Goal: Transaction & Acquisition: Purchase product/service

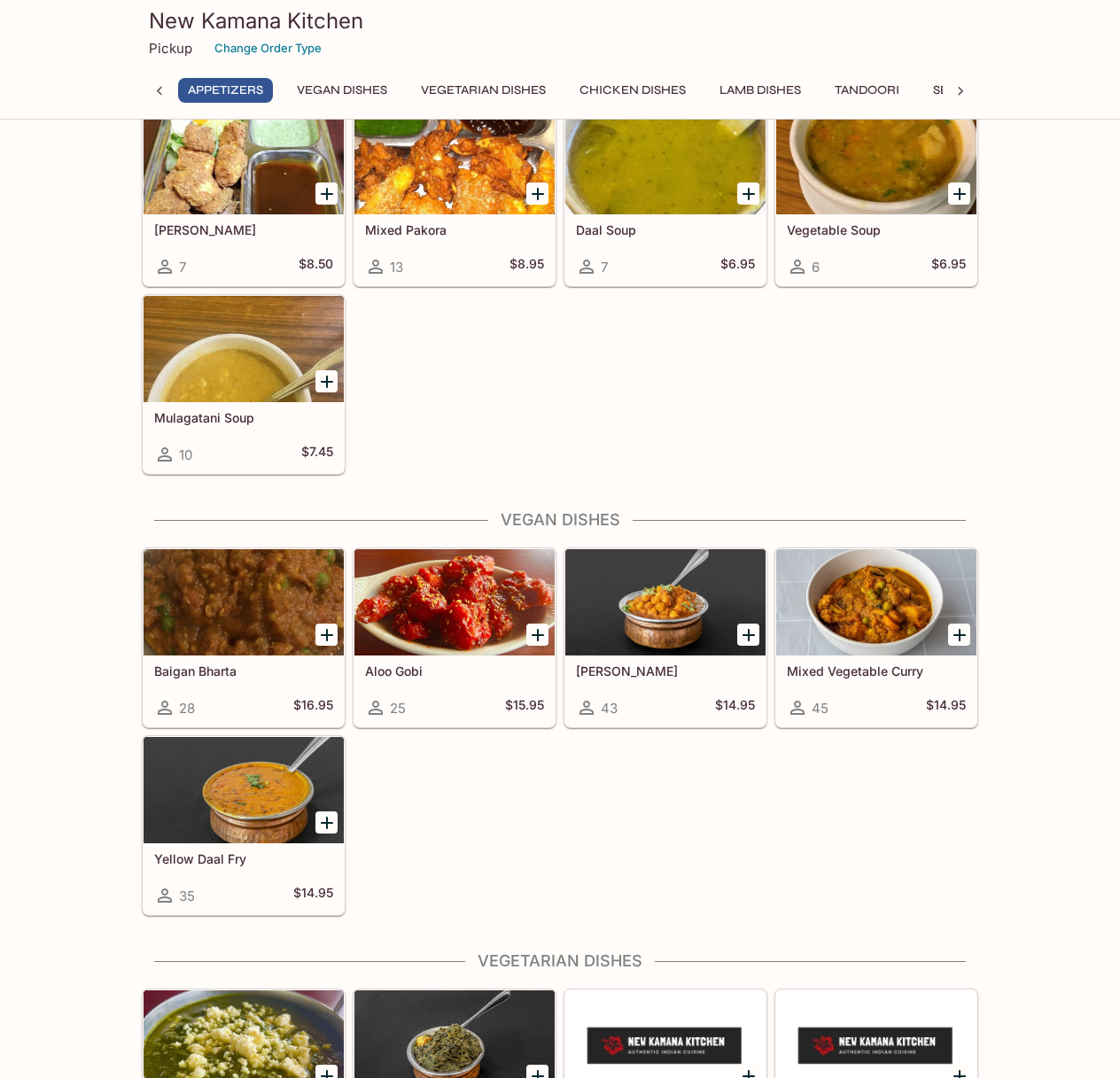
scroll to position [1522, 0]
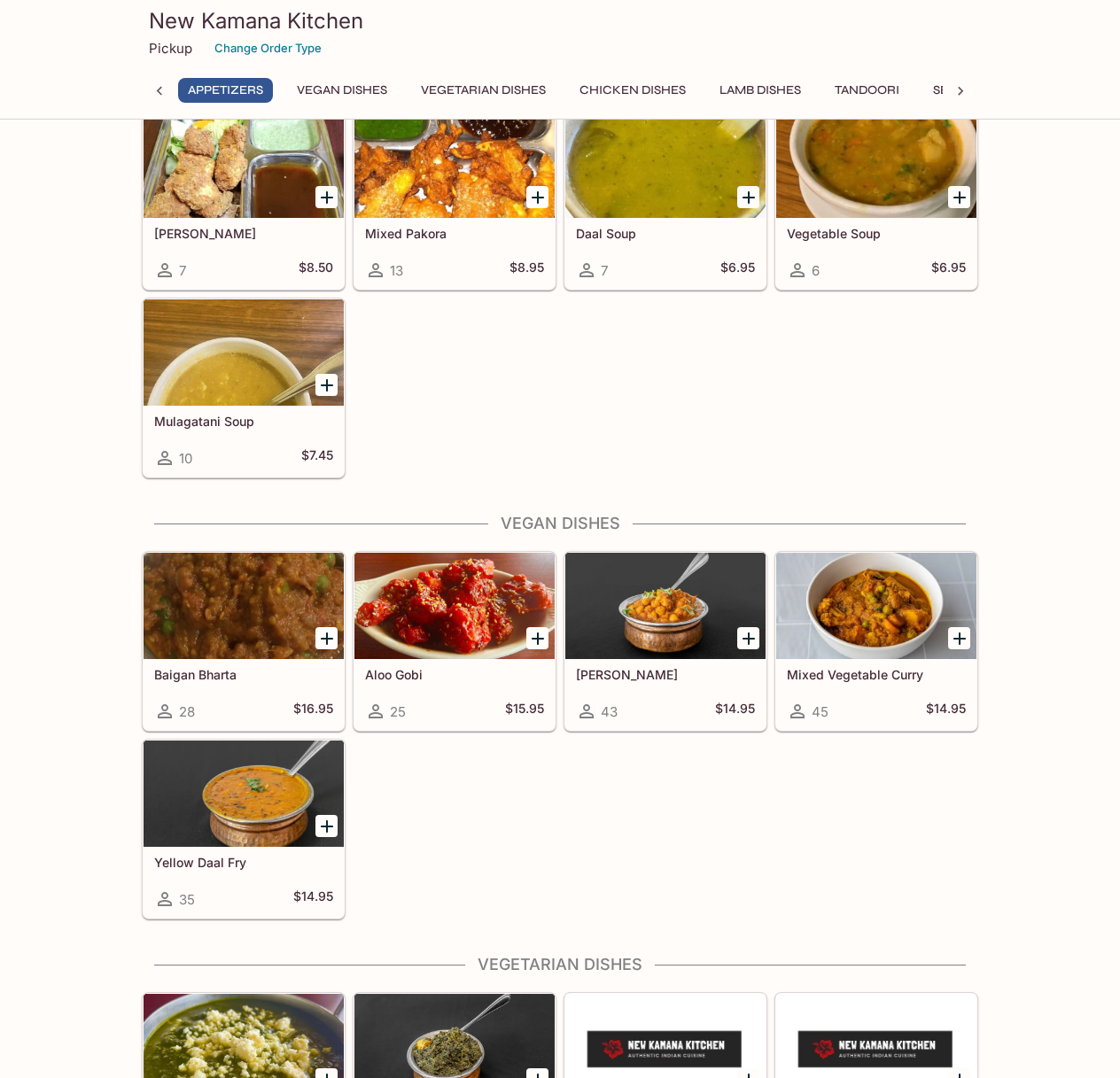
click at [327, 640] on icon "Add Baigan Bharta" at bounding box center [327, 638] width 12 height 12
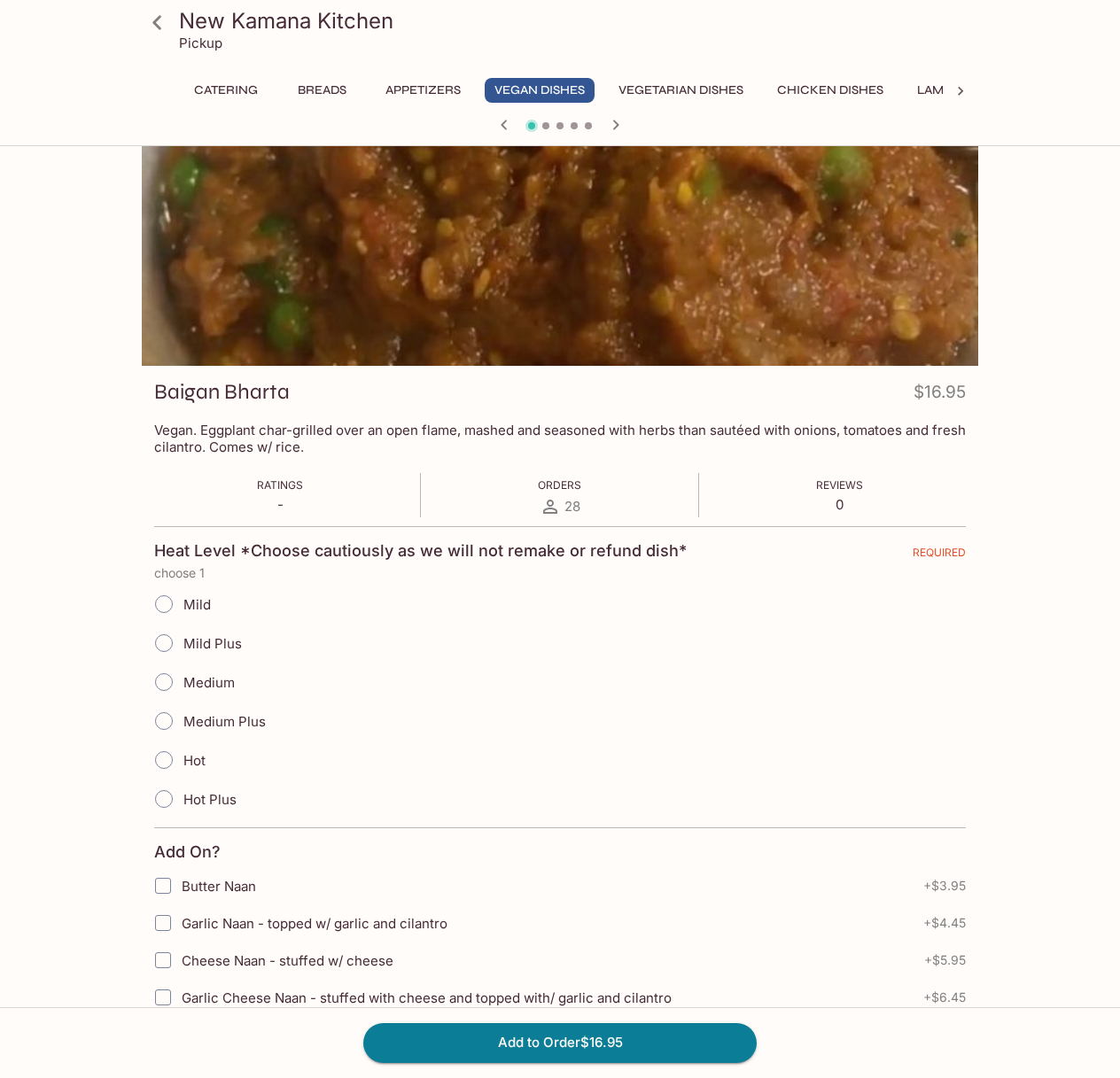
scroll to position [29, 0]
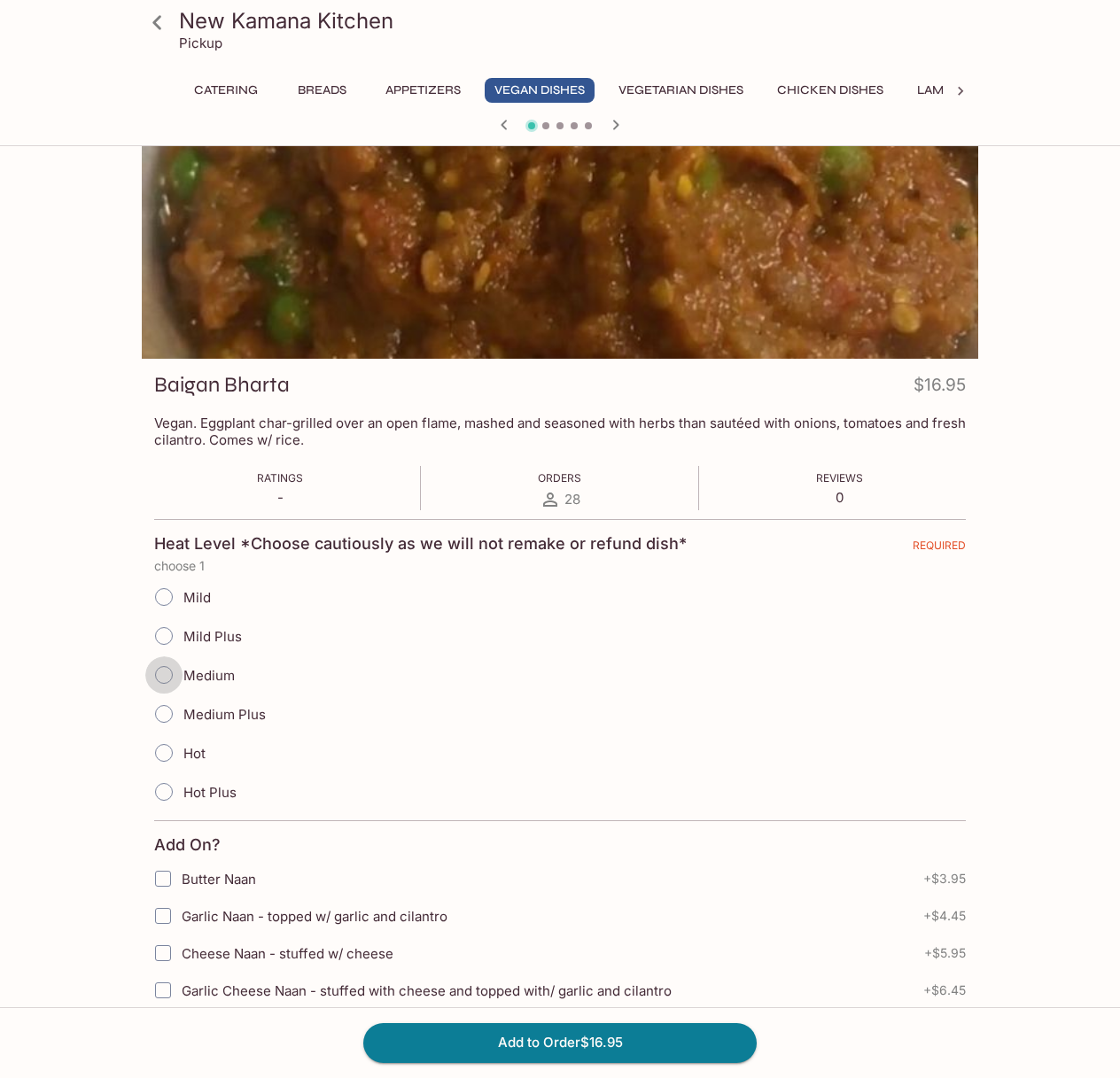
click at [163, 674] on input "Medium" at bounding box center [163, 674] width 37 height 37
radio input "true"
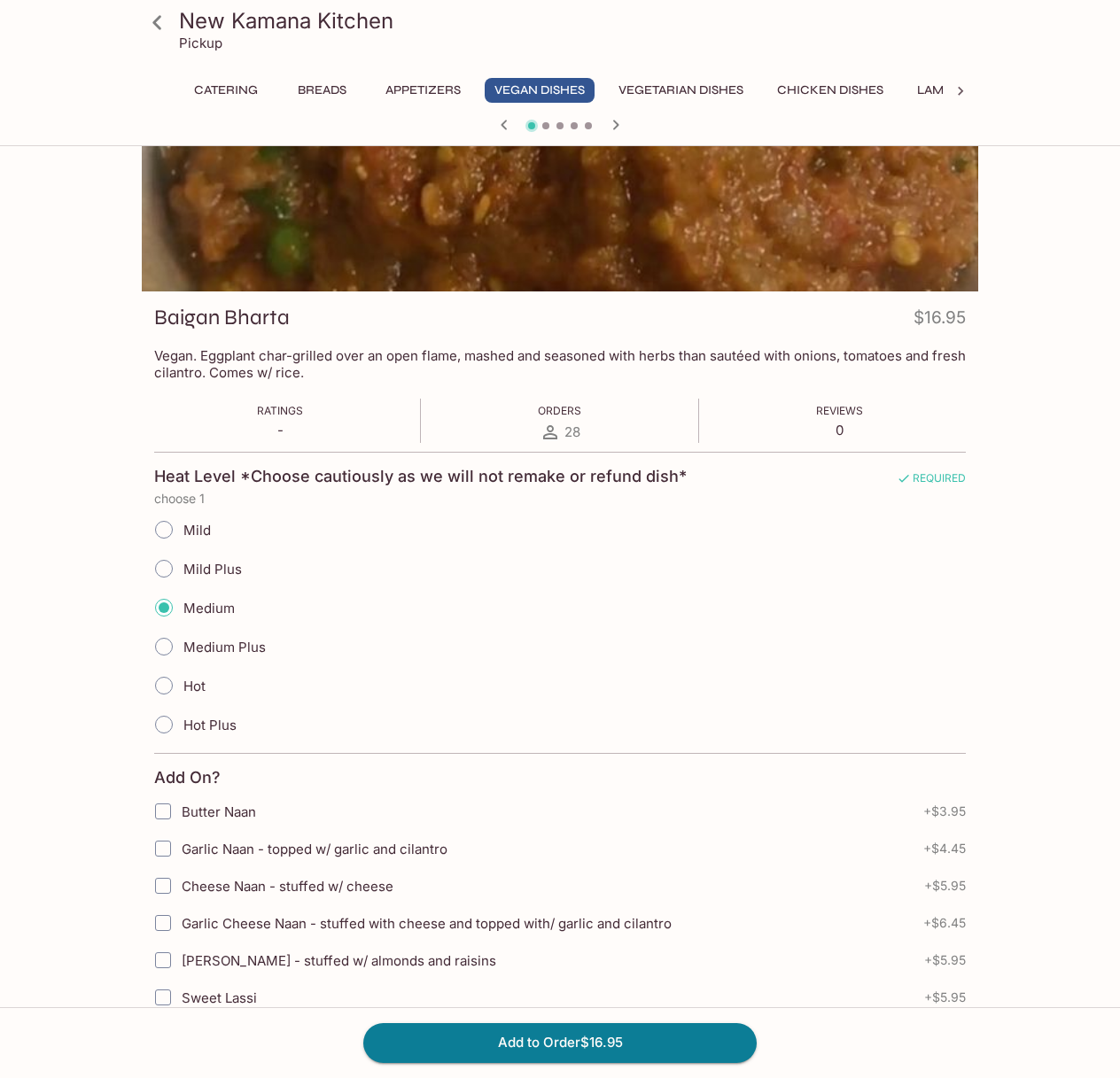
scroll to position [531, 0]
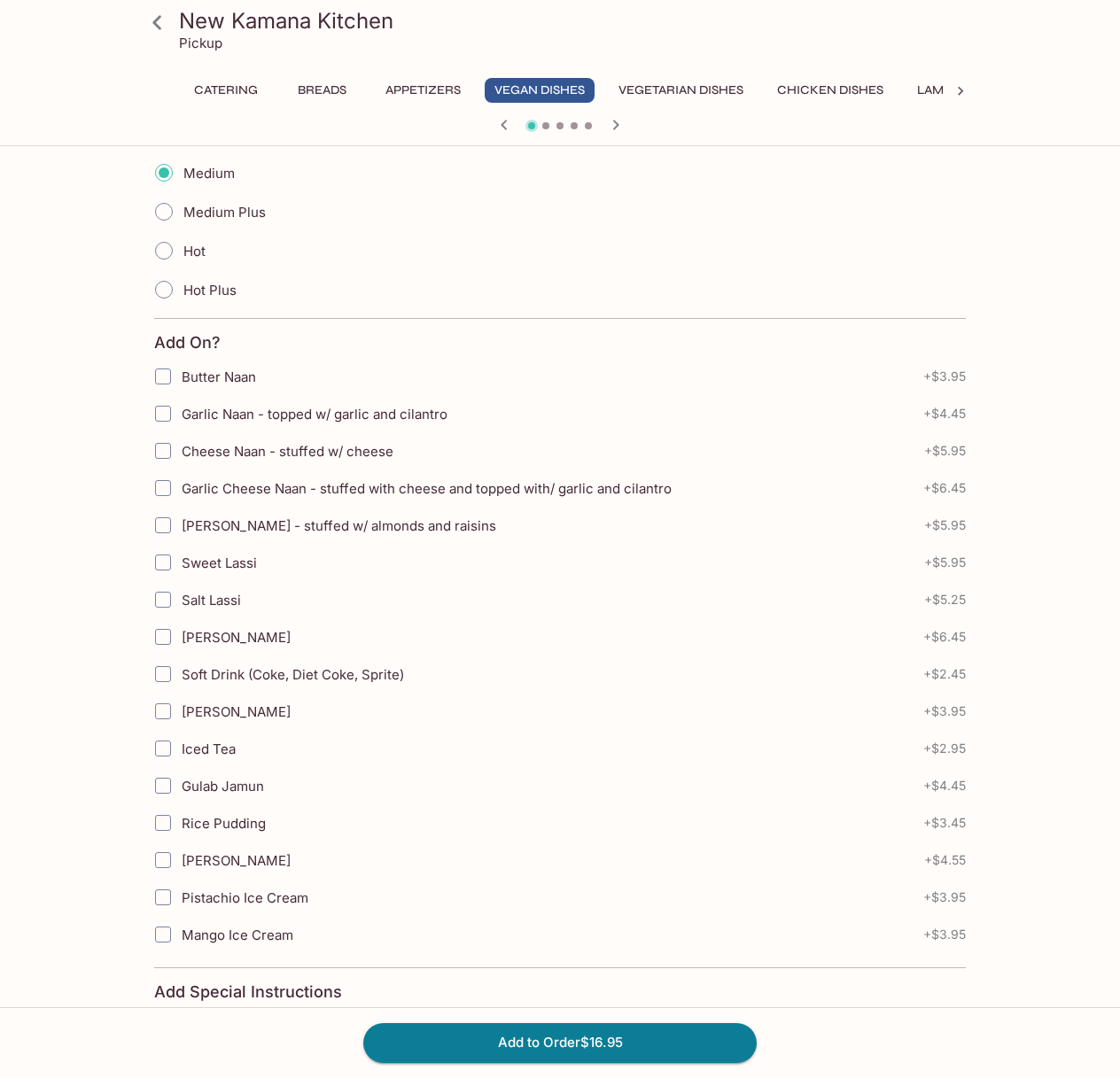
click at [157, 375] on input "Butter Naan" at bounding box center [162, 376] width 35 height 35
click at [166, 381] on input "Butter Naan" at bounding box center [162, 376] width 35 height 35
checkbox input "false"
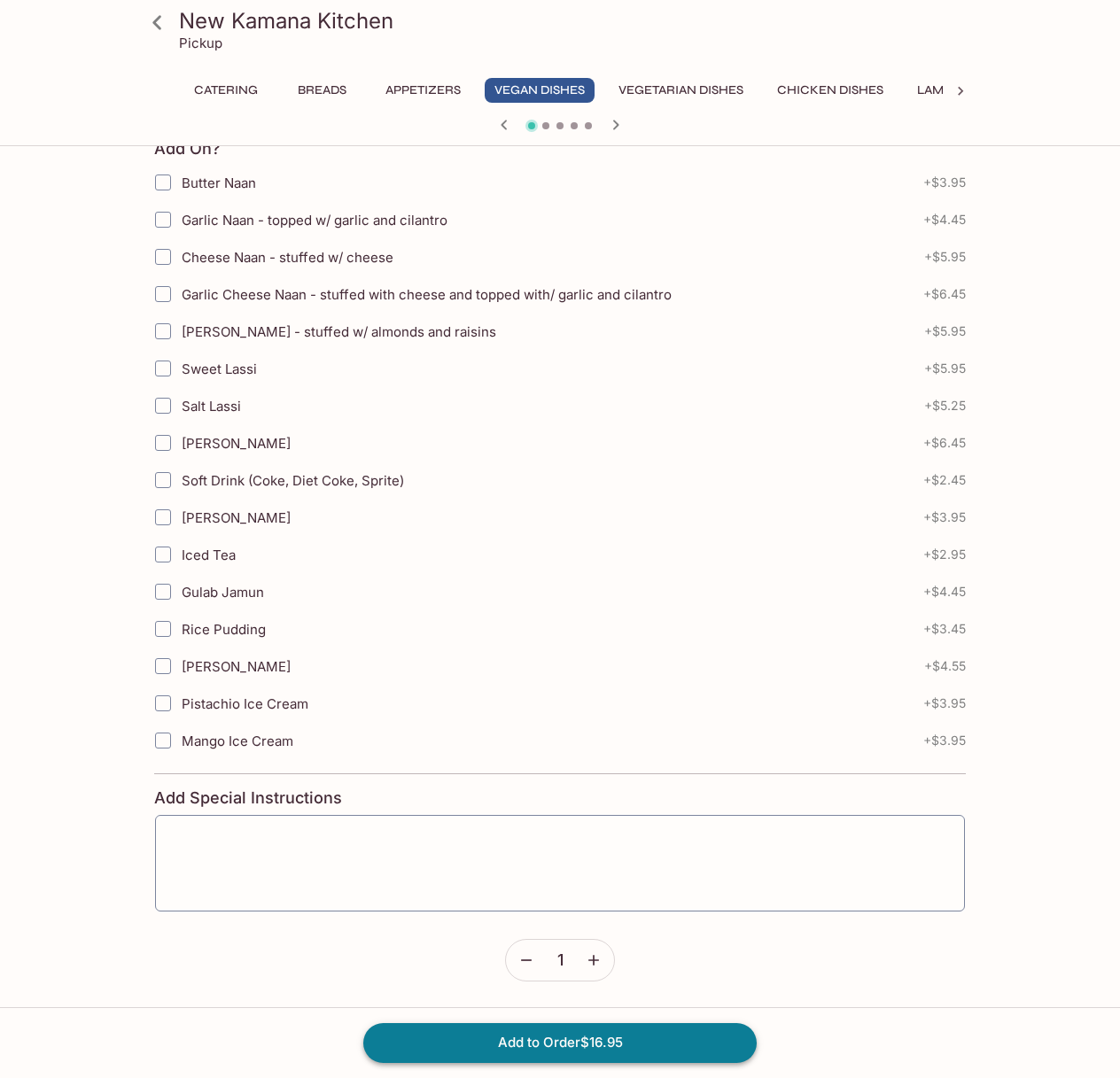
click at [563, 1029] on button "Add to Order $16.95" at bounding box center [559, 1042] width 393 height 39
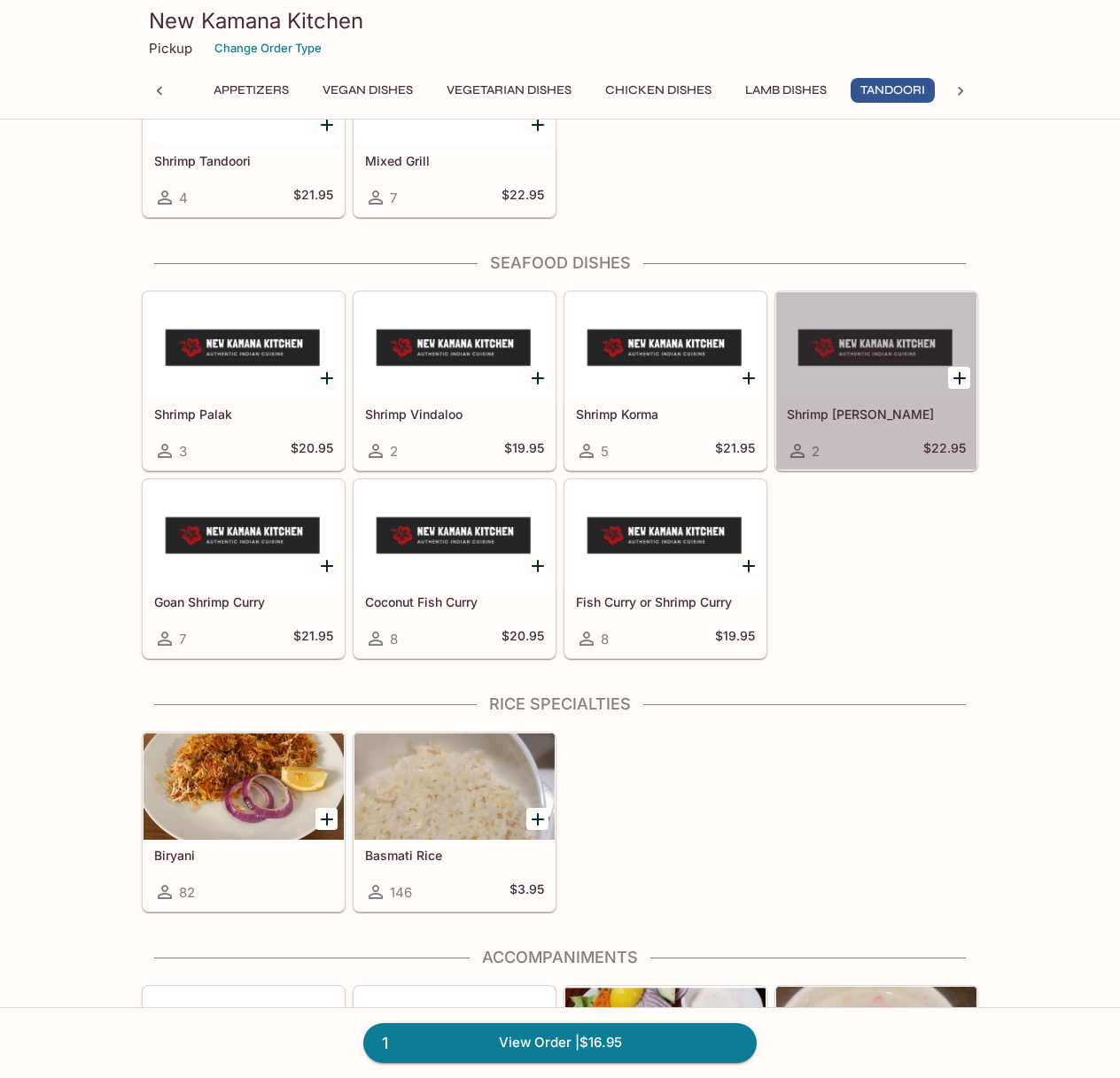
click at [856, 406] on h5 "Shrimp [PERSON_NAME]" at bounding box center [876, 414] width 179 height 15
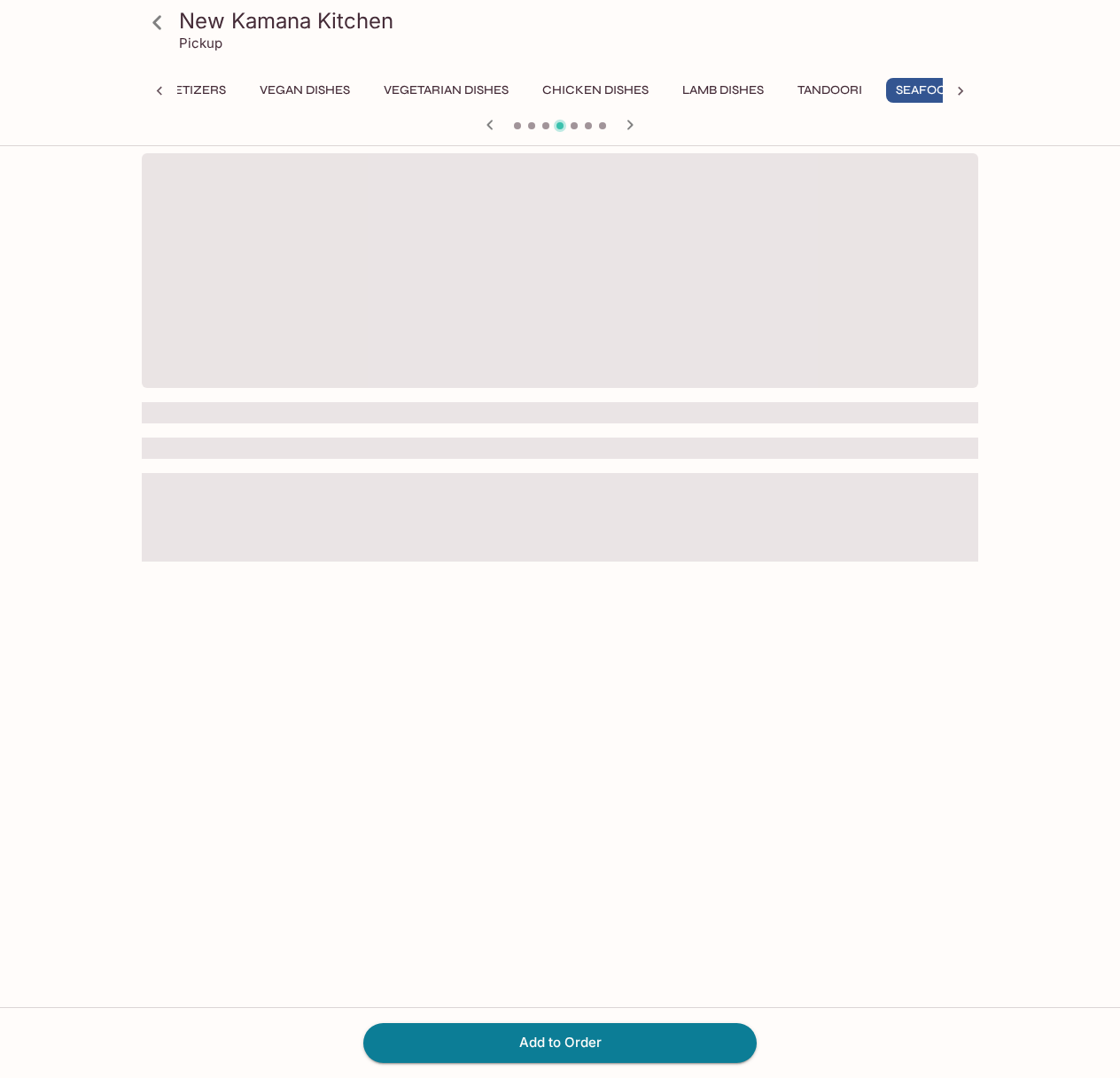
scroll to position [0, 314]
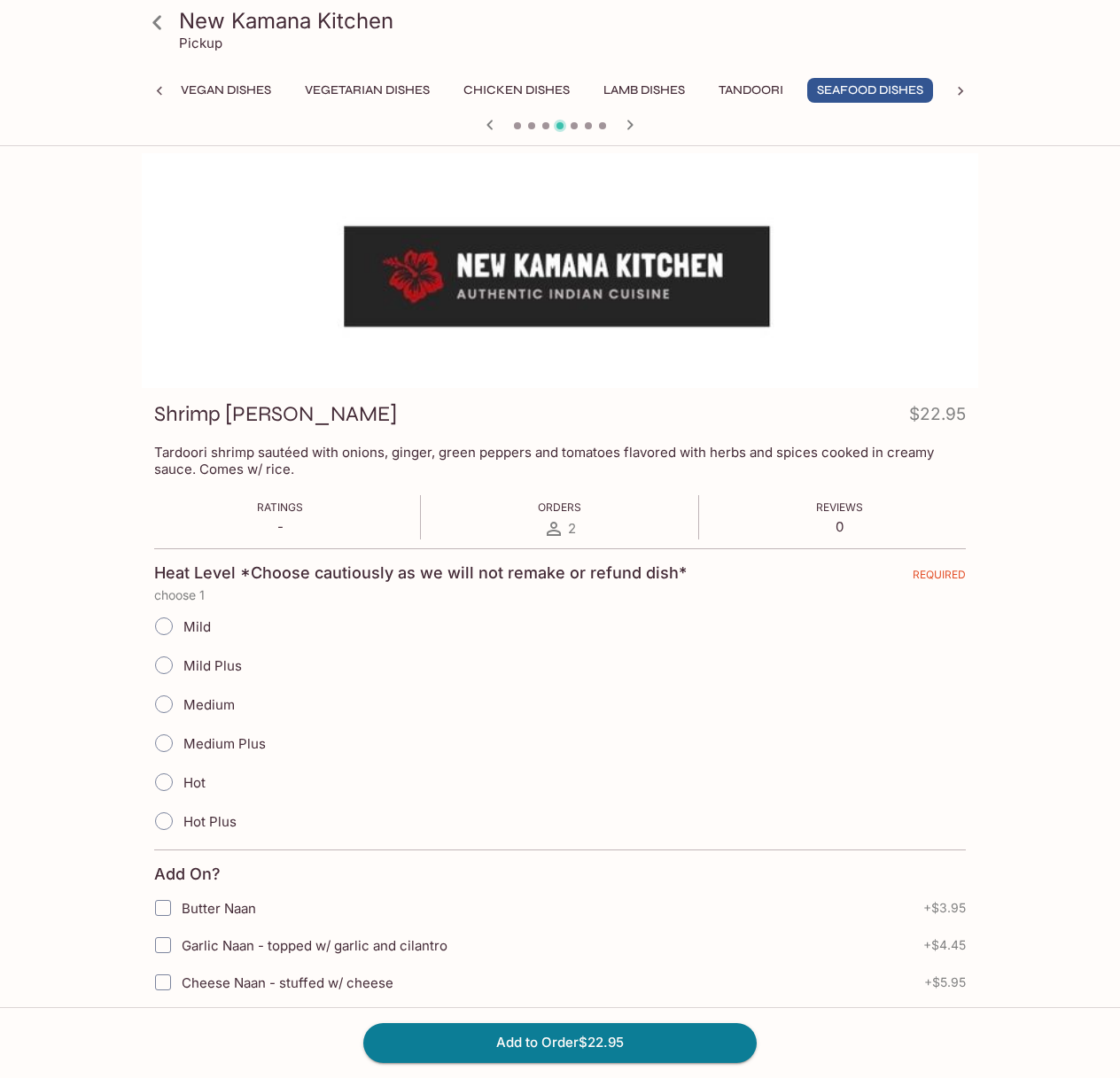
click at [458, 447] on p "Tardoori shrimp sautéed with onions, ginger, green peppers and tomatoes flavore…" at bounding box center [560, 461] width 812 height 34
click at [443, 454] on p "Tardoori shrimp sautéed with onions, ginger, green peppers and tomatoes flavore…" at bounding box center [560, 461] width 812 height 34
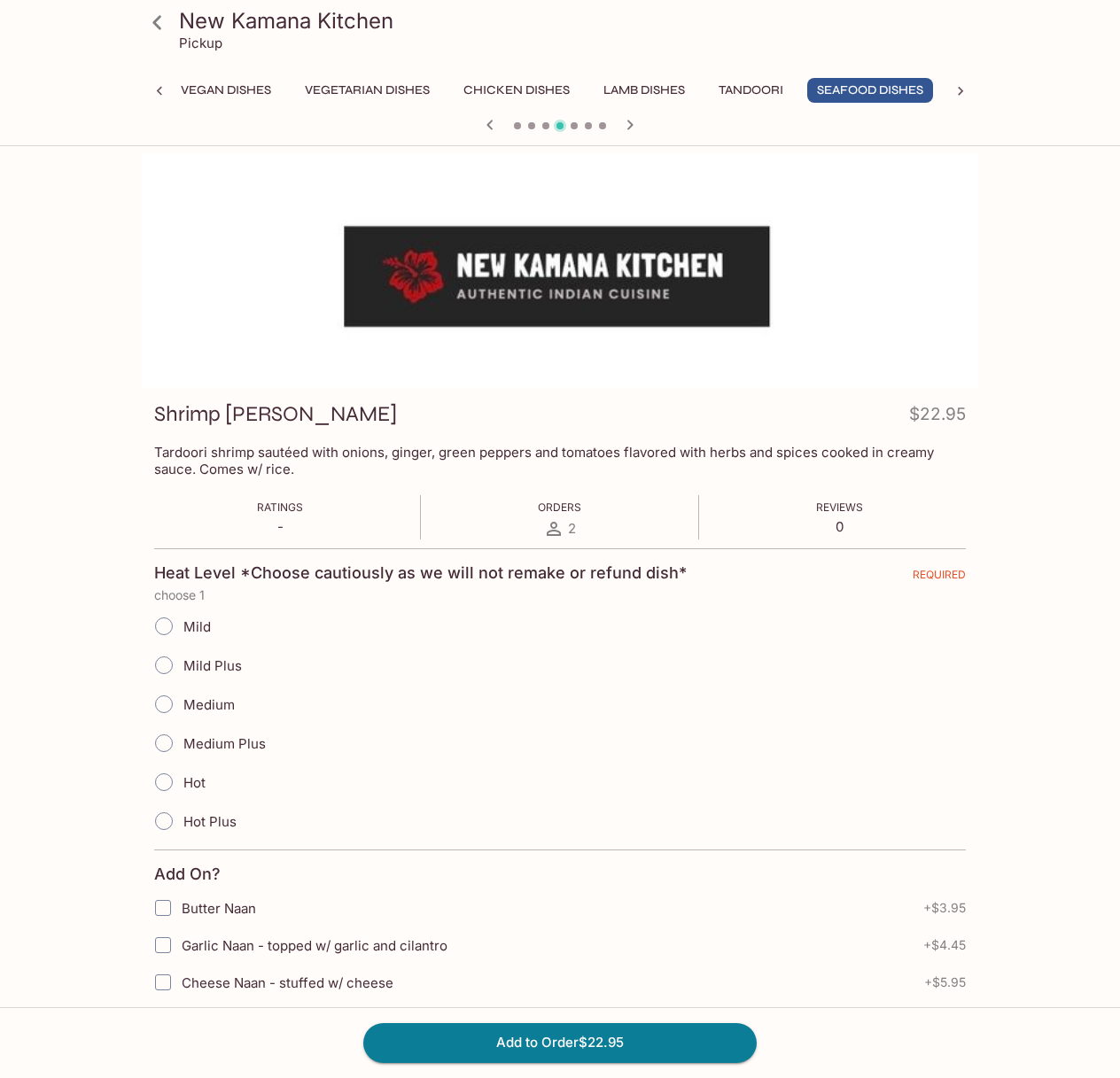
click at [443, 454] on p "Tardoori shrimp sautéed with onions, ginger, green peppers and tomatoes flavore…" at bounding box center [560, 461] width 812 height 34
click at [428, 456] on p "Tardoori shrimp sautéed with onions, ginger, green peppers and tomatoes flavore…" at bounding box center [560, 461] width 812 height 34
click at [168, 659] on input "Mild Plus" at bounding box center [163, 665] width 37 height 37
radio input "true"
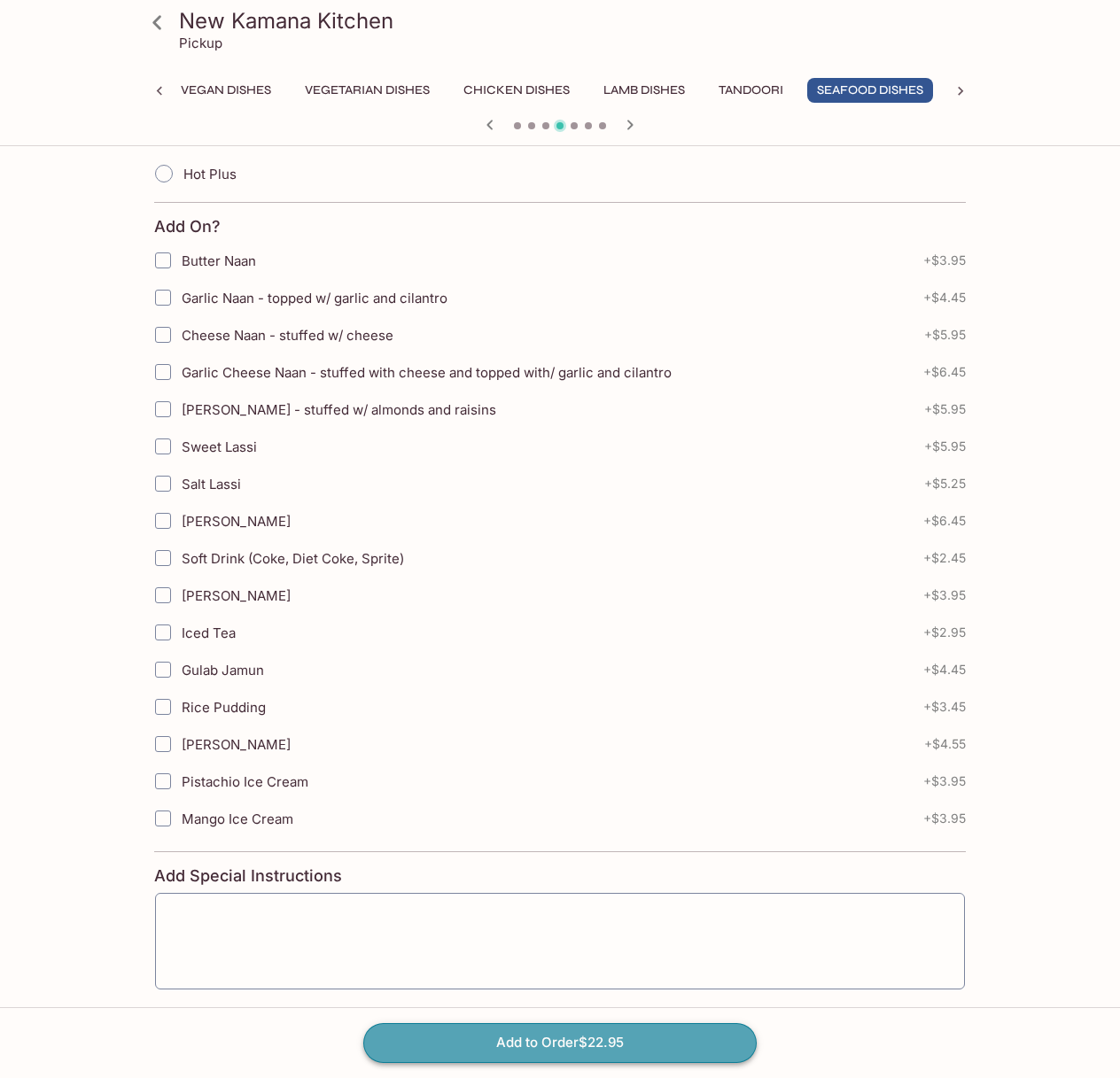
click at [637, 1035] on button "Add to Order $22.95" at bounding box center [559, 1042] width 393 height 39
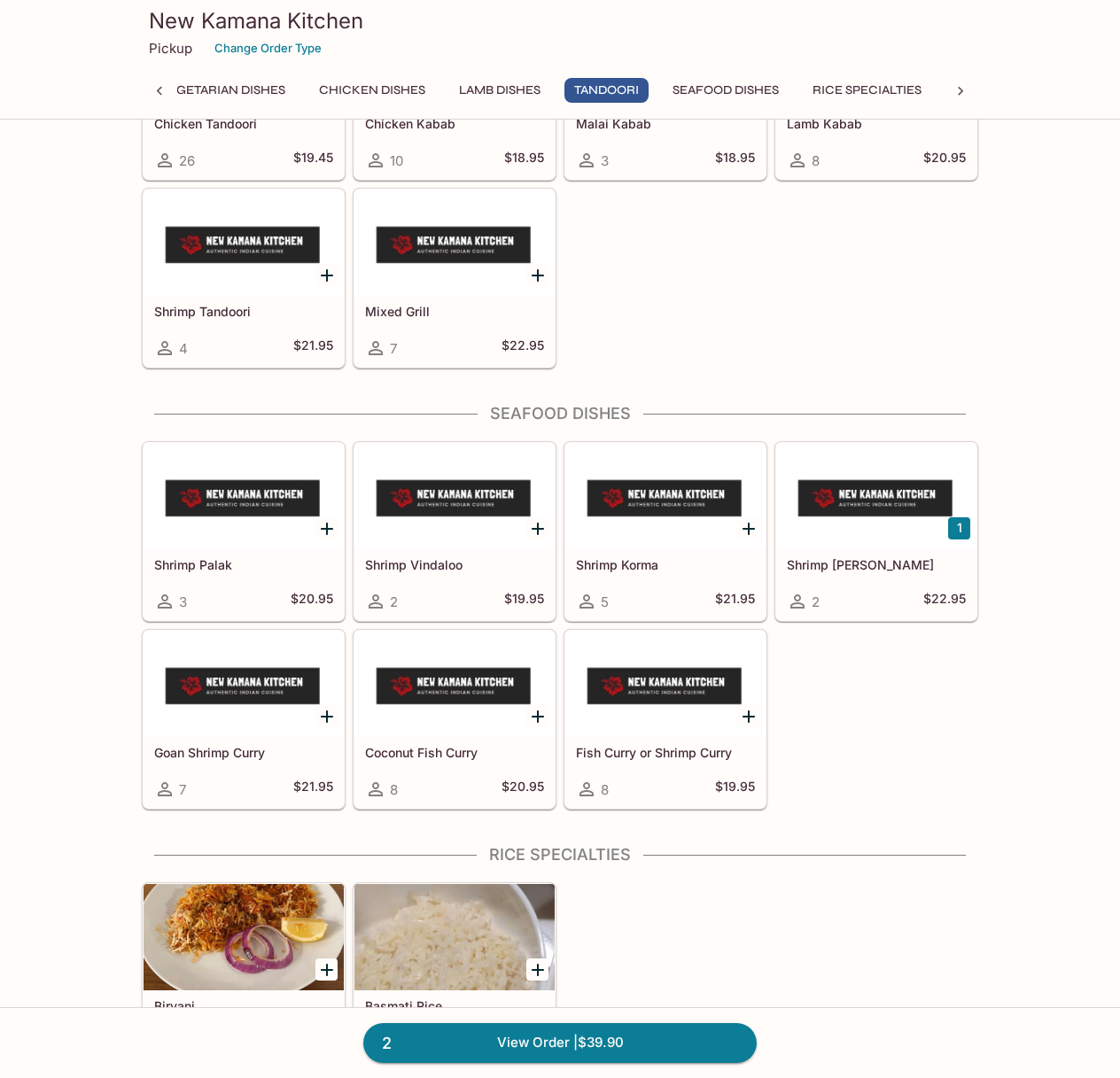
scroll to position [4211, 0]
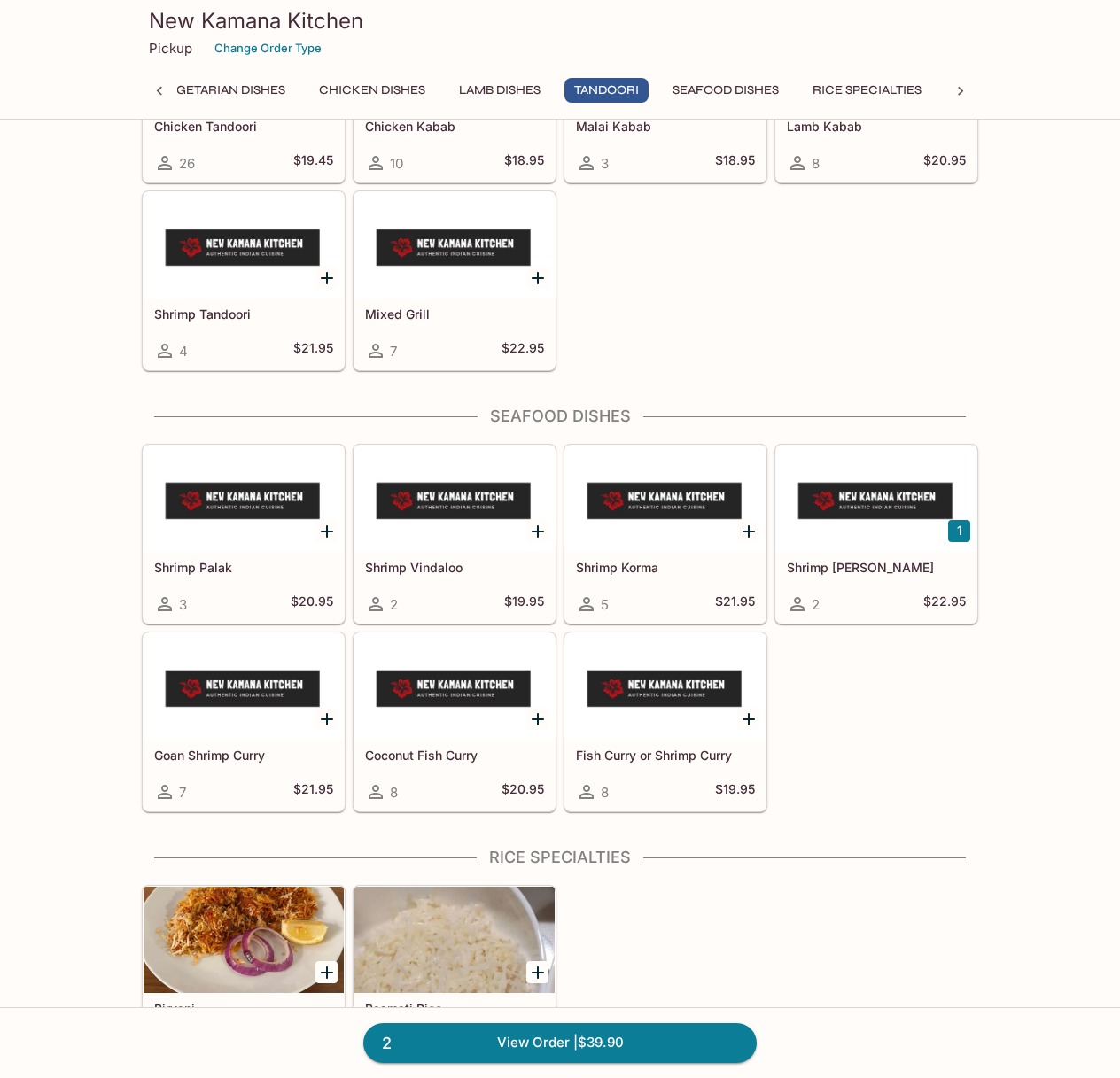
click at [209, 569] on h5 "Shrimp Palak" at bounding box center [244, 567] width 179 height 15
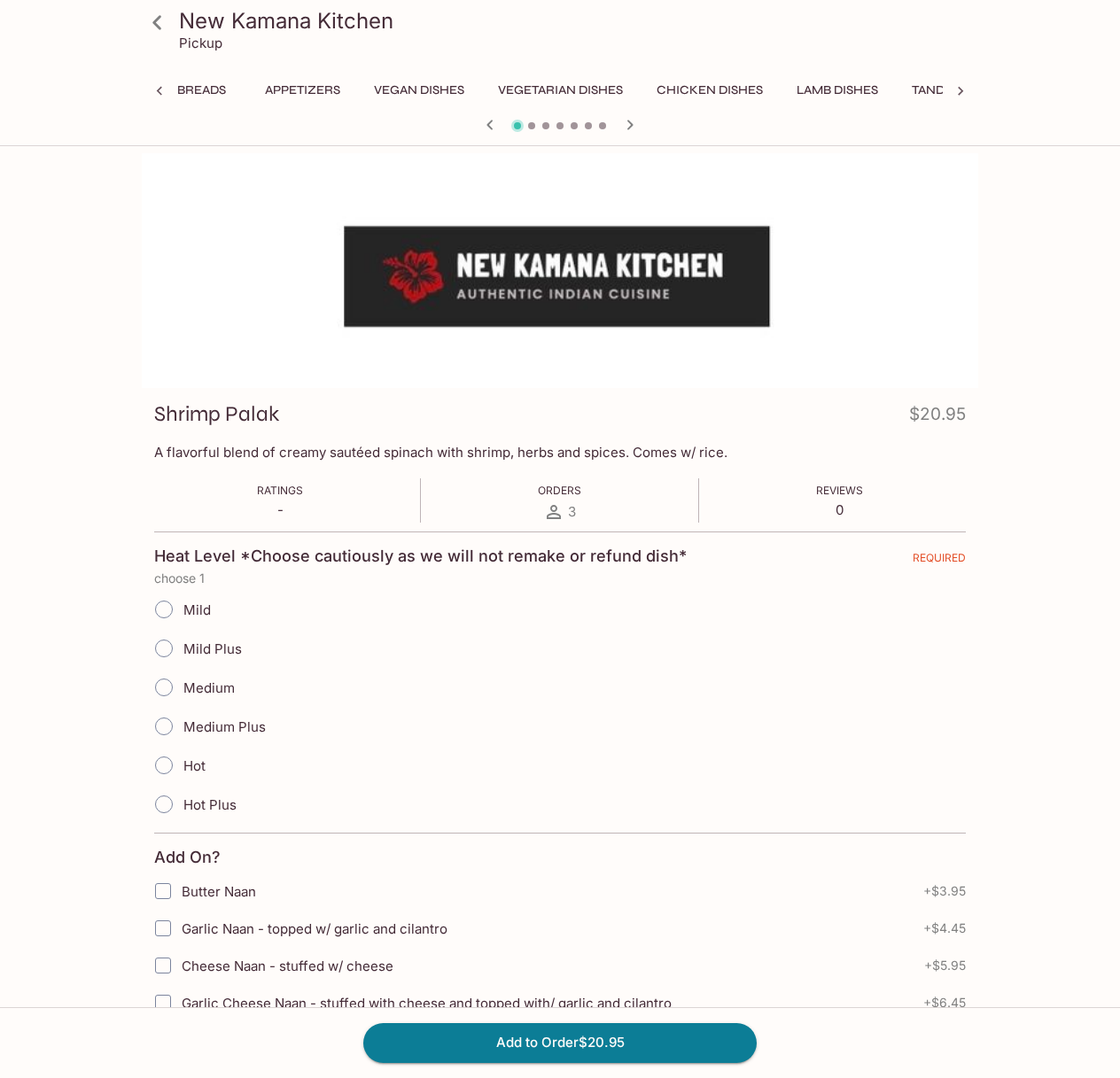
scroll to position [0, 314]
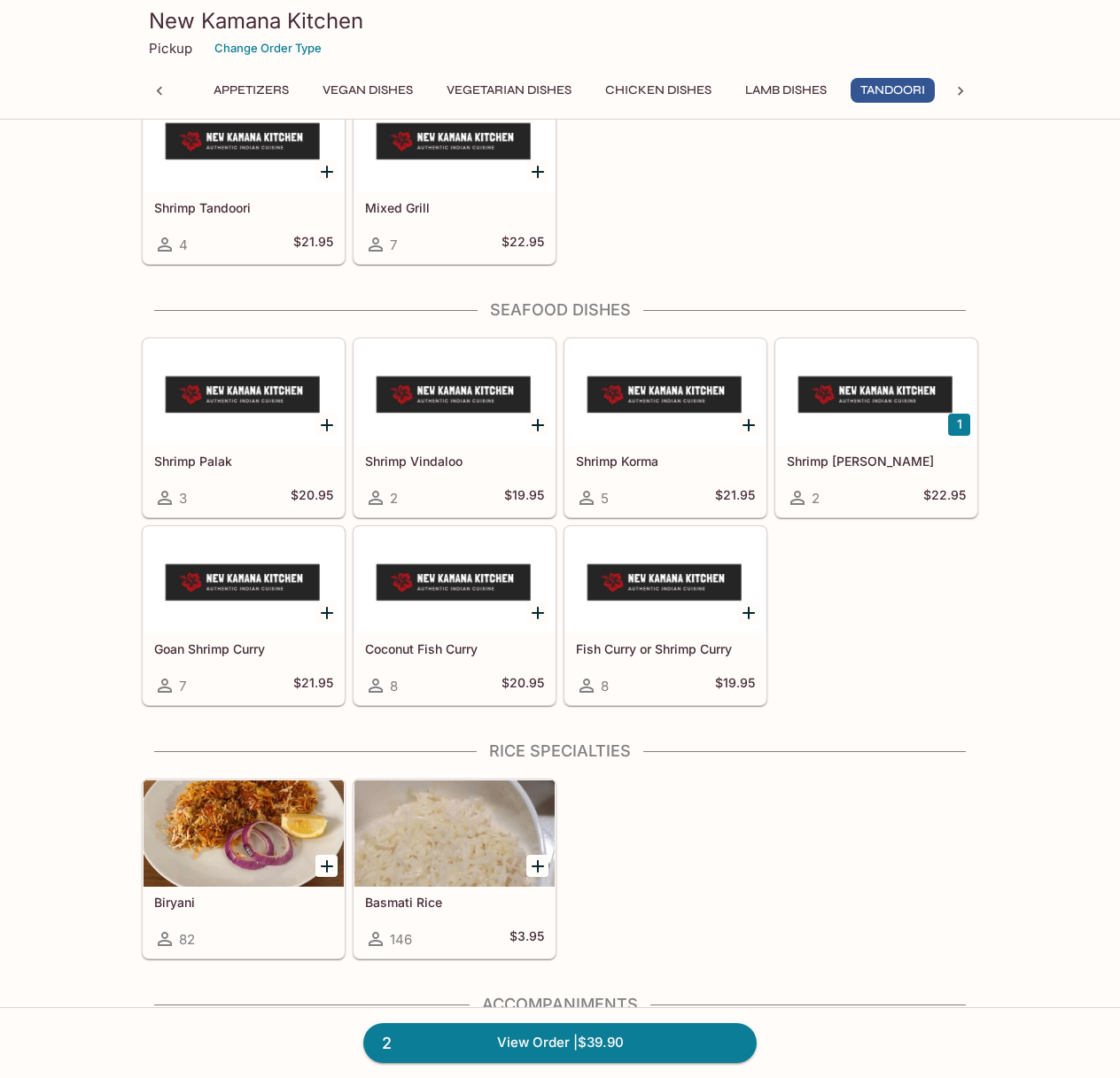
scroll to position [0, 172]
click at [388, 646] on h5 "Coconut Fish Curry" at bounding box center [454, 649] width 179 height 15
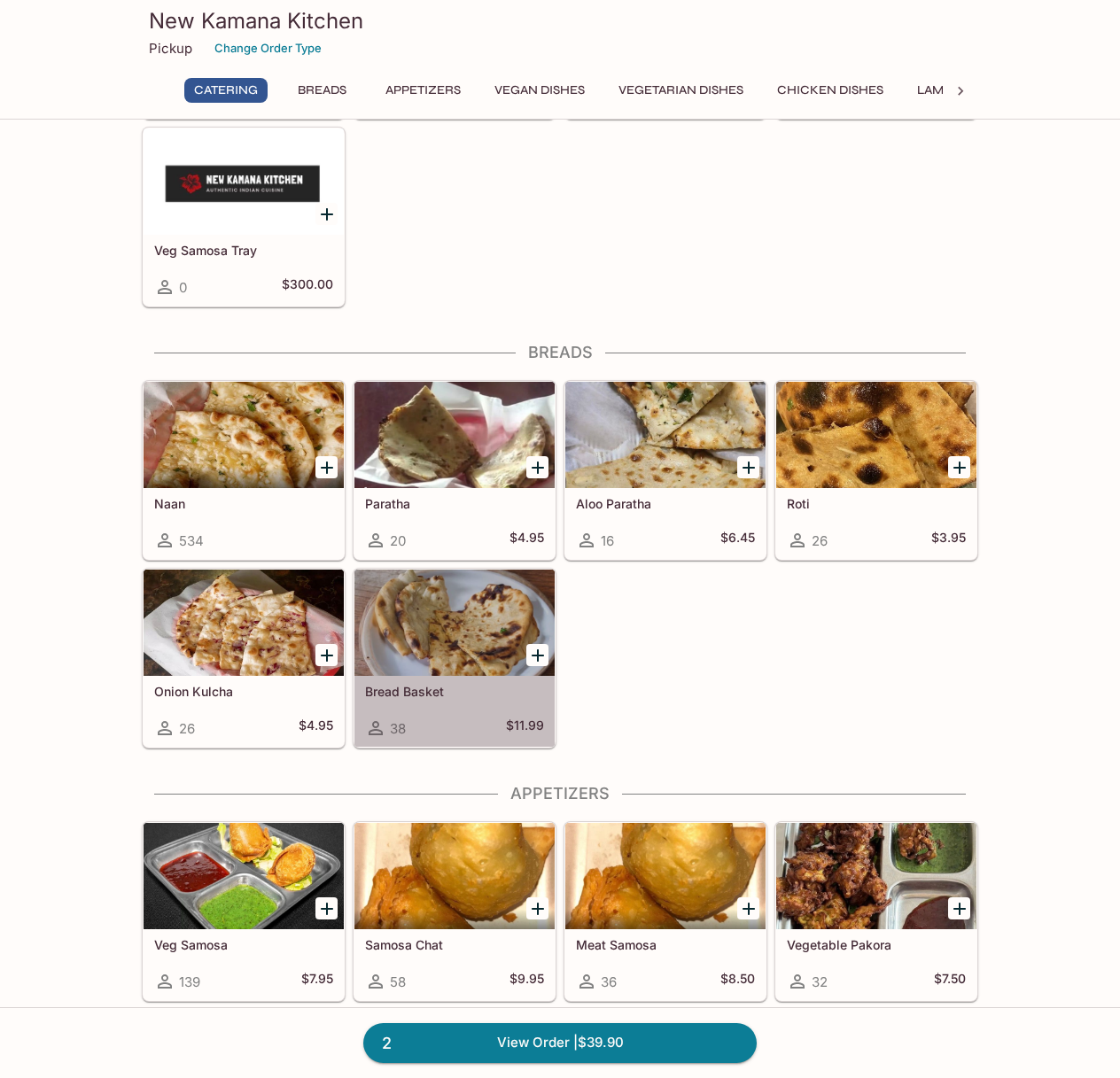
click at [466, 656] on div at bounding box center [454, 622] width 200 height 106
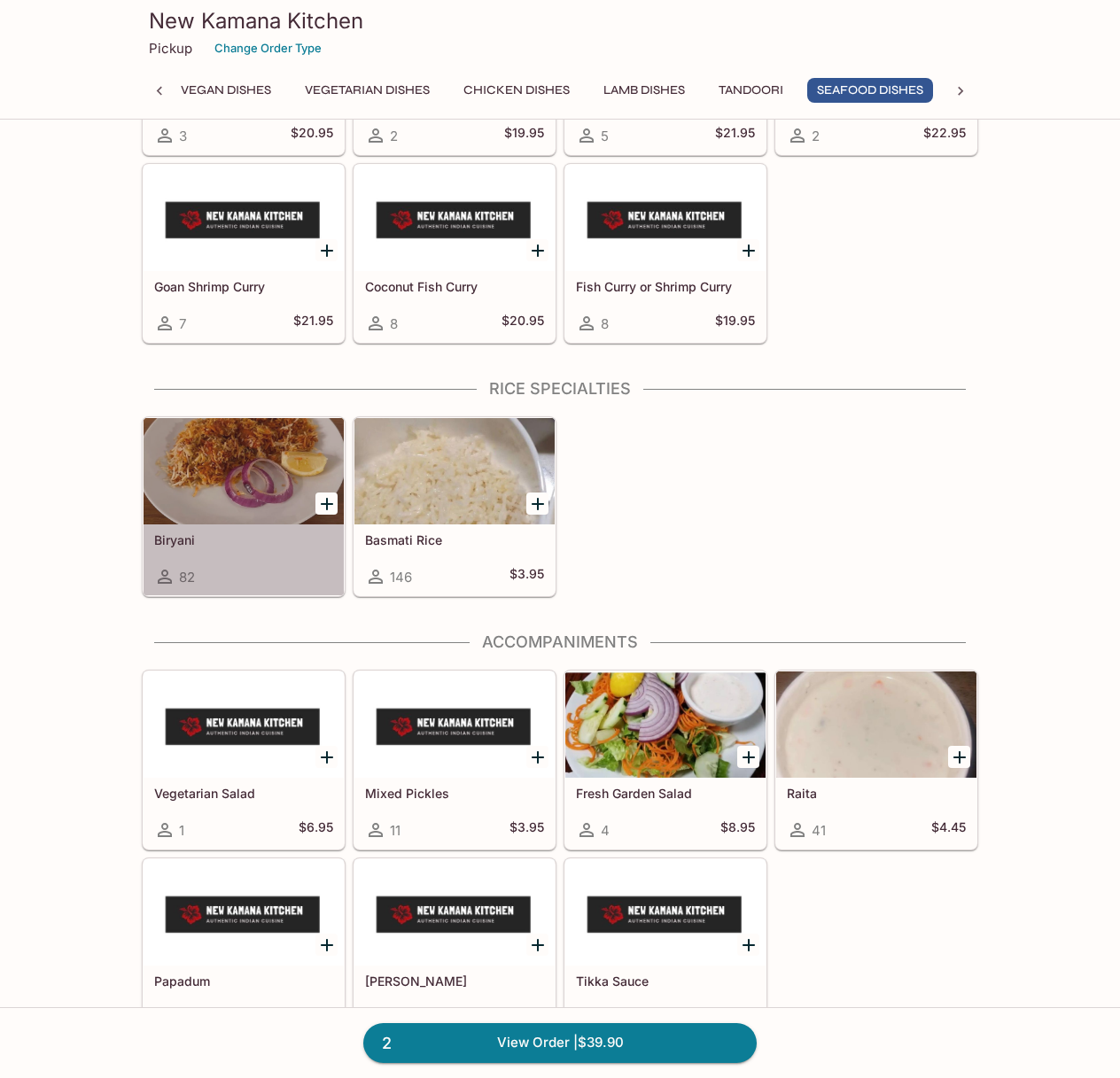
click at [238, 507] on div at bounding box center [243, 471] width 200 height 106
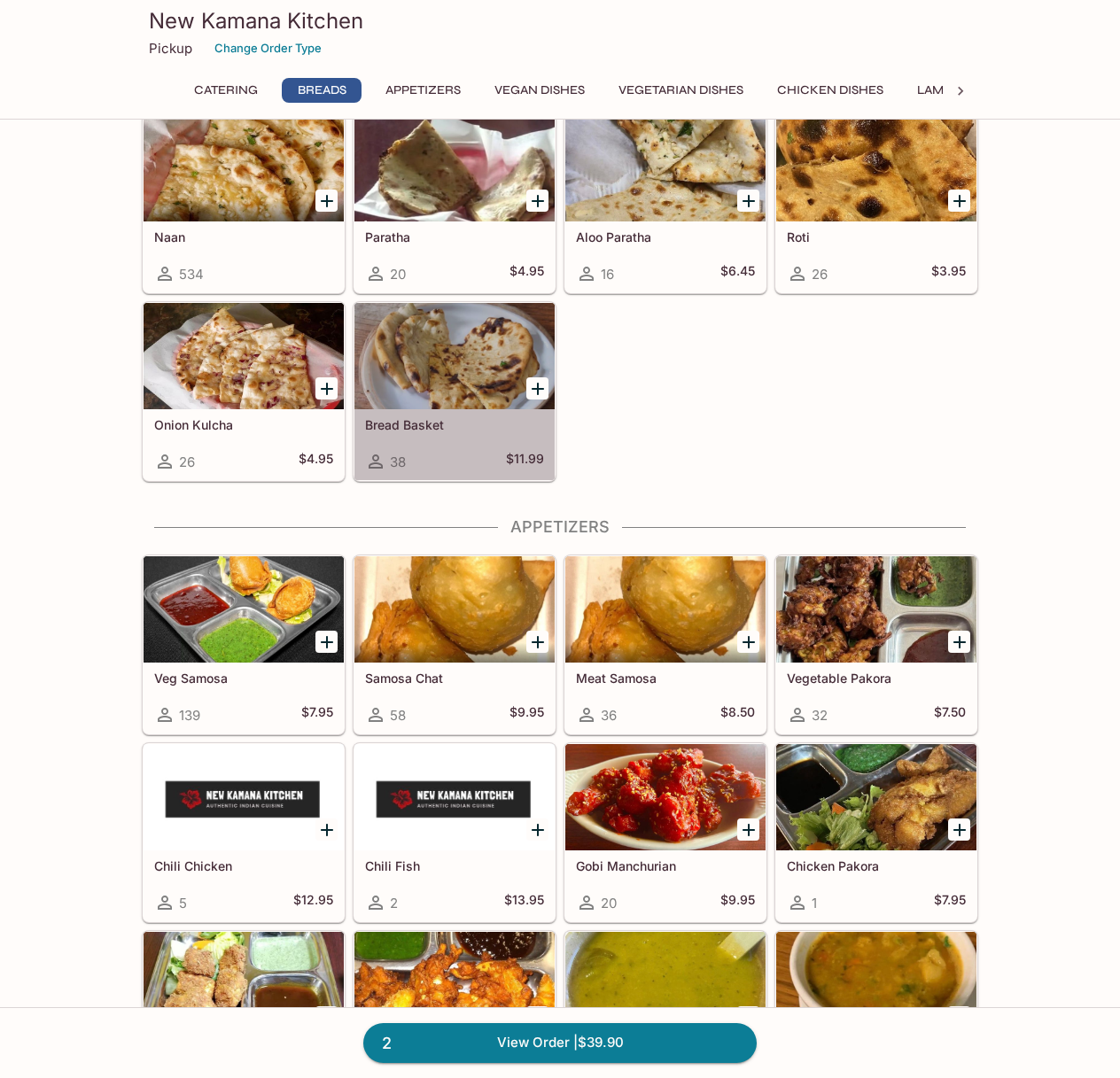
click at [466, 389] on div at bounding box center [454, 356] width 200 height 106
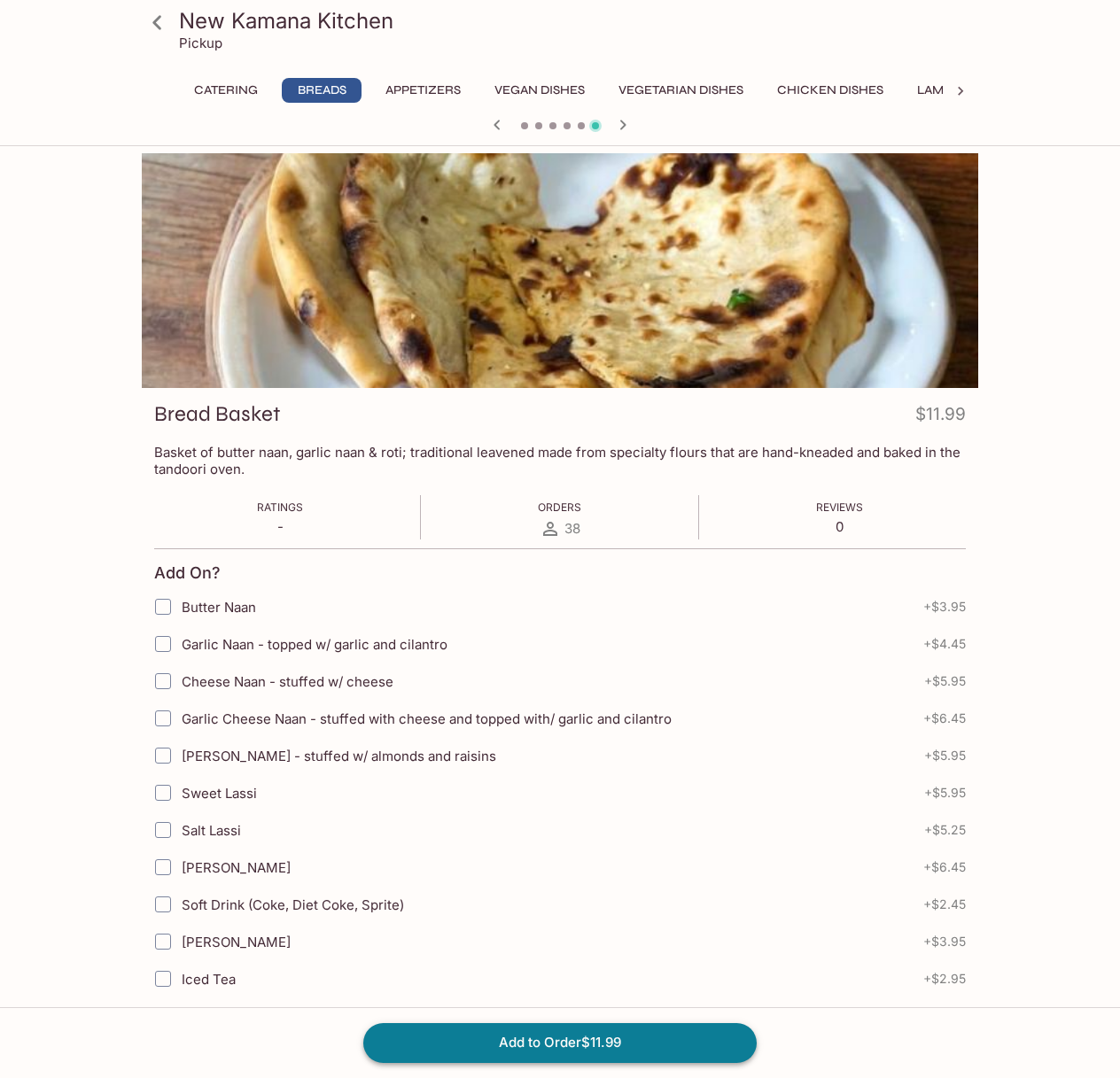
click at [611, 1046] on button "Add to Order $11.99" at bounding box center [559, 1042] width 393 height 39
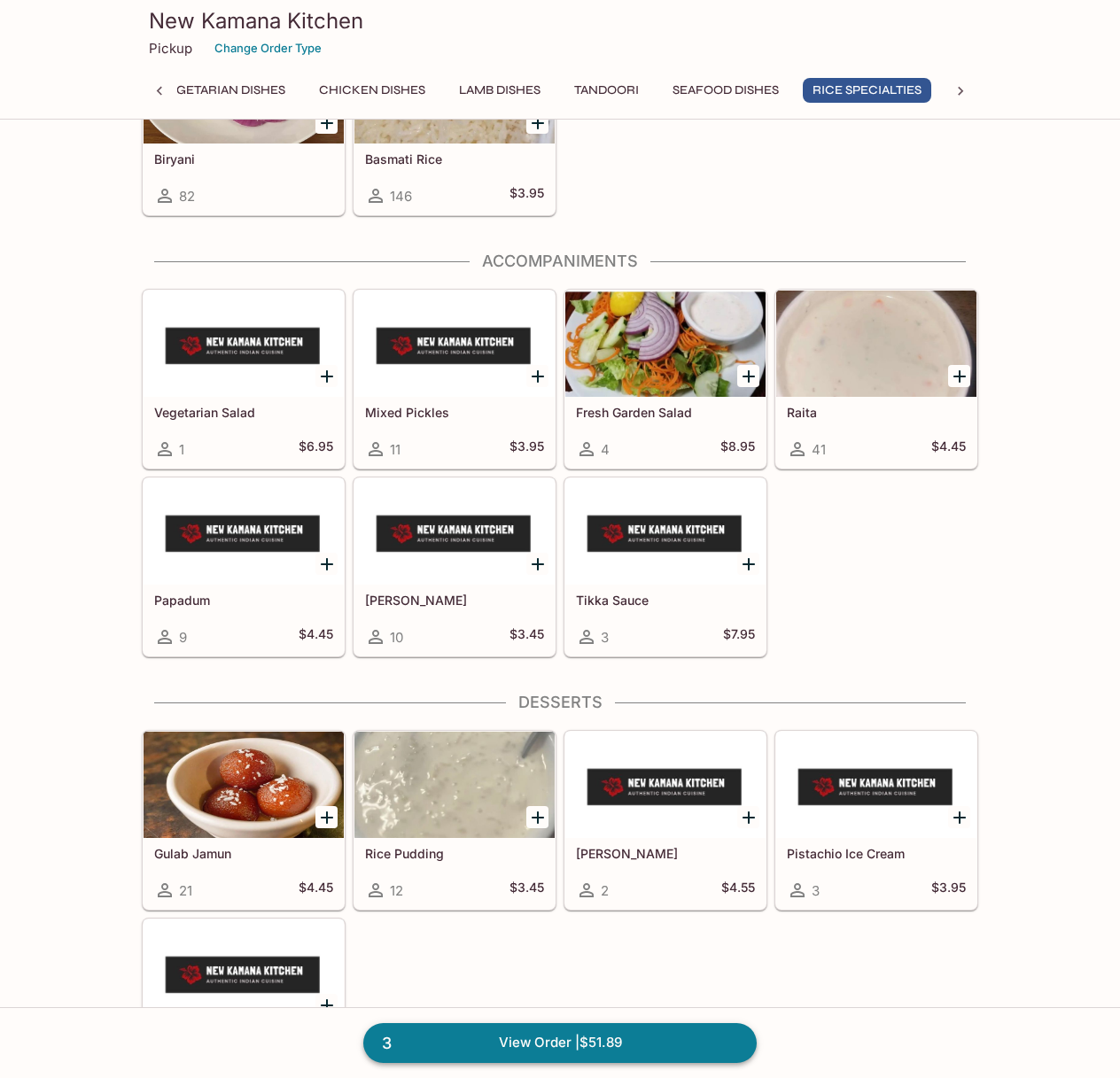
click at [524, 1034] on link "3 View Order | $51.89" at bounding box center [559, 1042] width 393 height 39
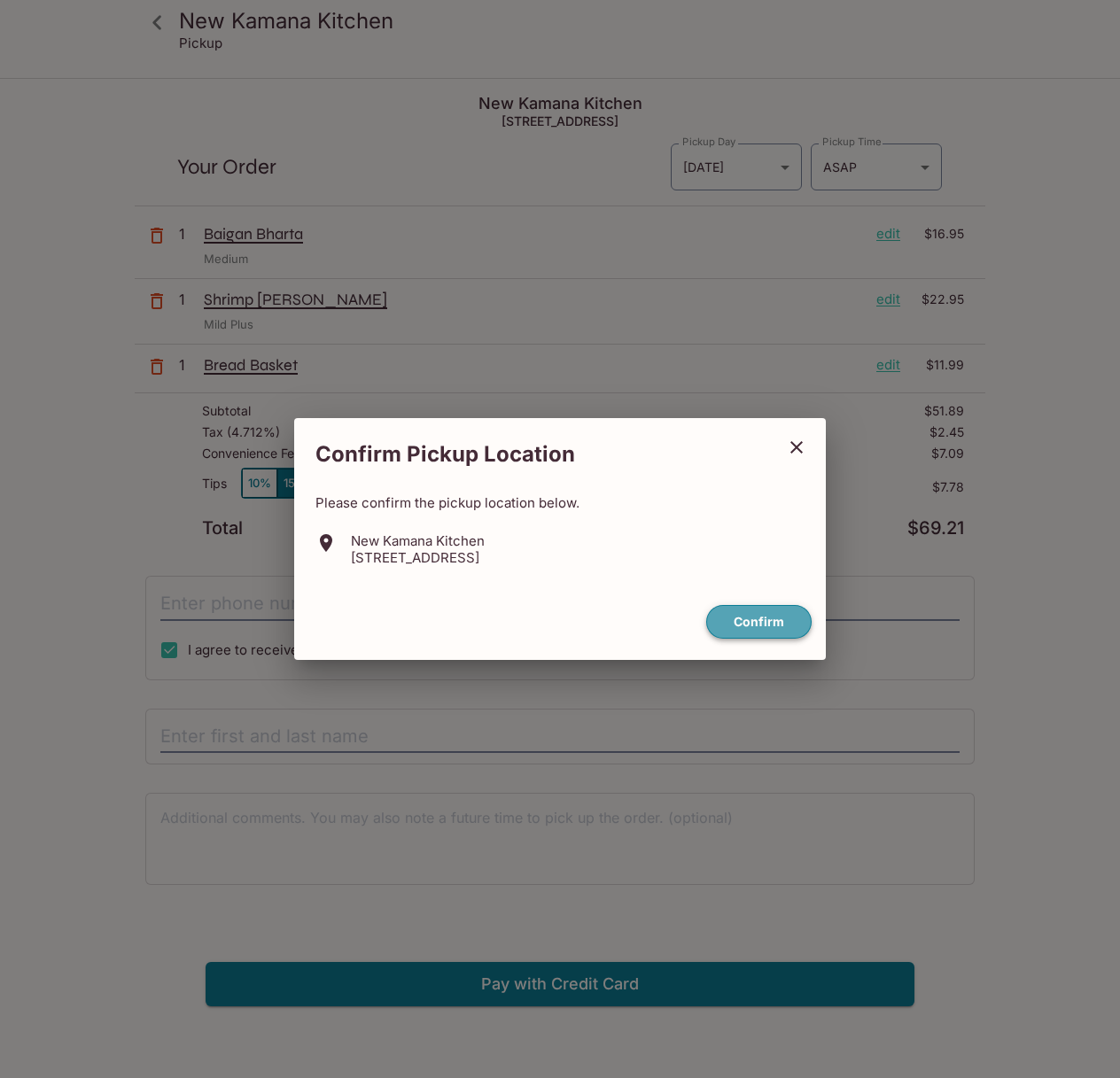
click at [764, 616] on button "Confirm" at bounding box center [758, 622] width 105 height 34
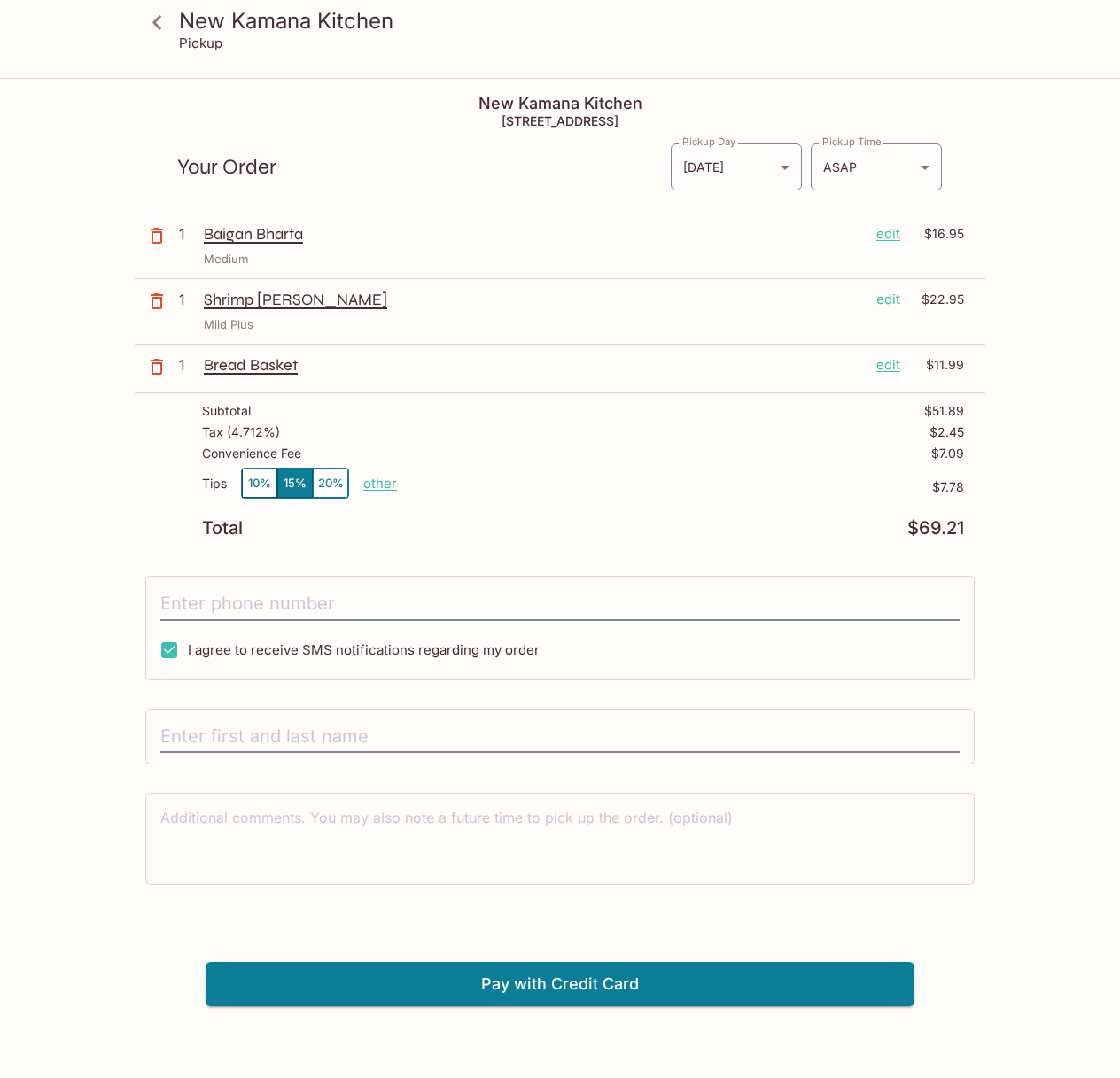
click at [808, 176] on div "Pickup Day [DATE] [DATE] Pickup Day Pickup Time ASAP ASAP Pickup Time" at bounding box center [806, 160] width 273 height 63
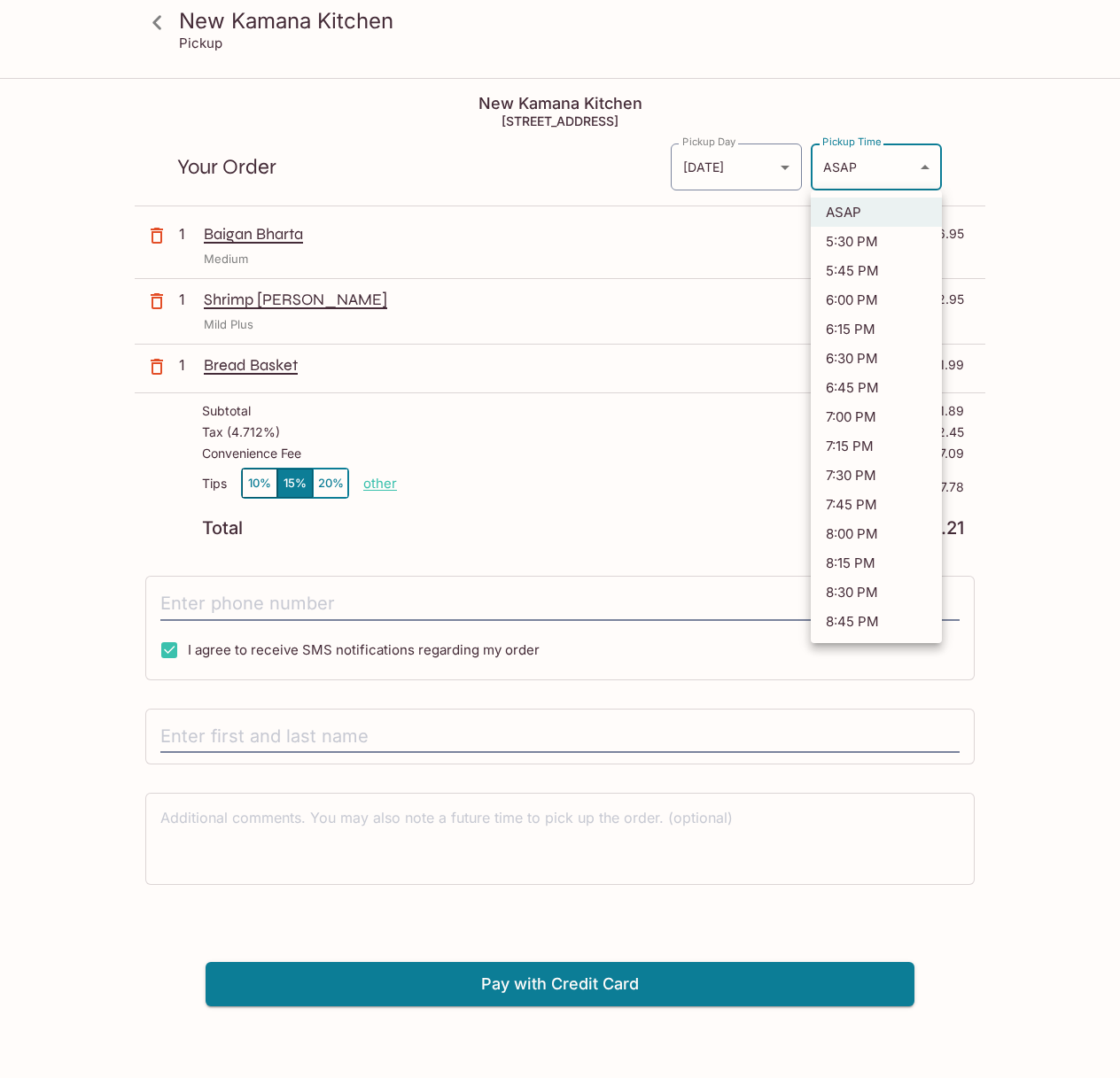
click at [833, 170] on body "New Kamana Kitchen Pickup New Kamana Kitchen [STREET_ADDRESS] Your Order Pickup…" at bounding box center [560, 619] width 1120 height 1078
click at [868, 477] on li "7:30 PM" at bounding box center [876, 475] width 131 height 29
type input "[DATE]T05:30:23.000000Z"
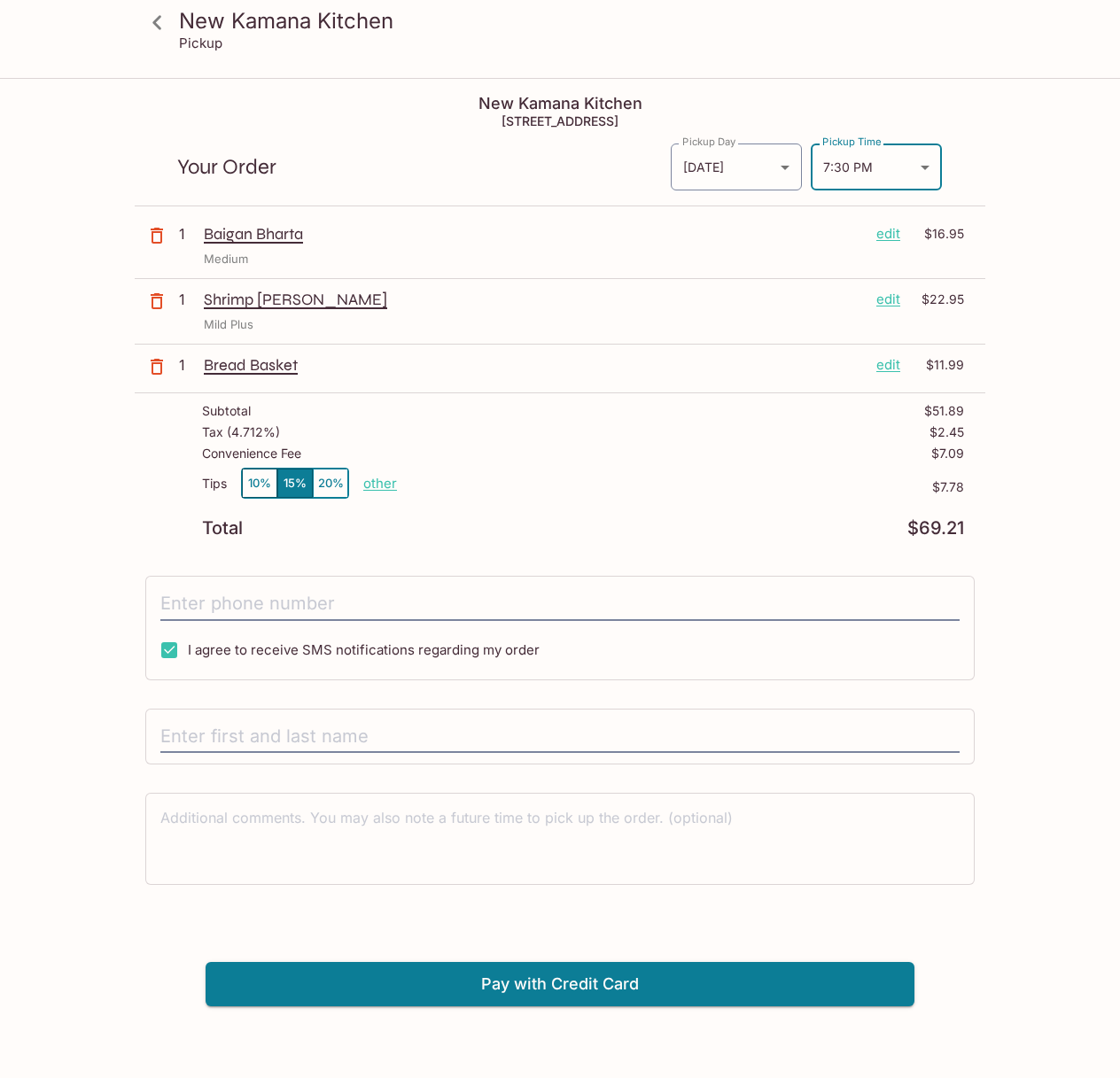
click at [521, 118] on h5 "[STREET_ADDRESS]" at bounding box center [560, 121] width 851 height 15
click at [49, 369] on div "New Kamana Kitchen Pickup New Kamana Kitchen [STREET_ADDRESS] Your Order Pickup…" at bounding box center [560, 543] width 1120 height 926
click at [374, 482] on p "other" at bounding box center [380, 483] width 34 height 17
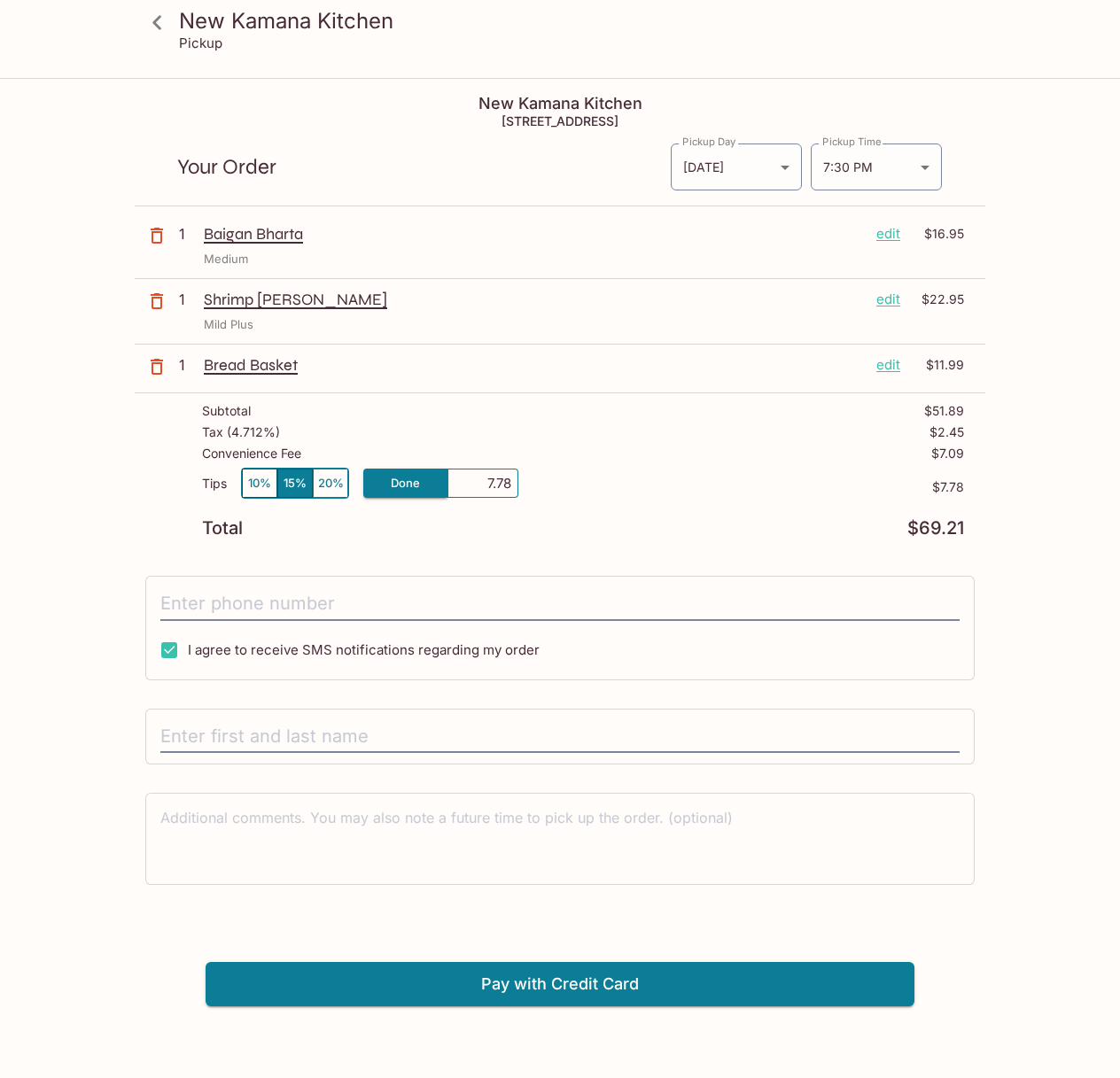
click at [499, 476] on input "7.78" at bounding box center [483, 483] width 57 height 20
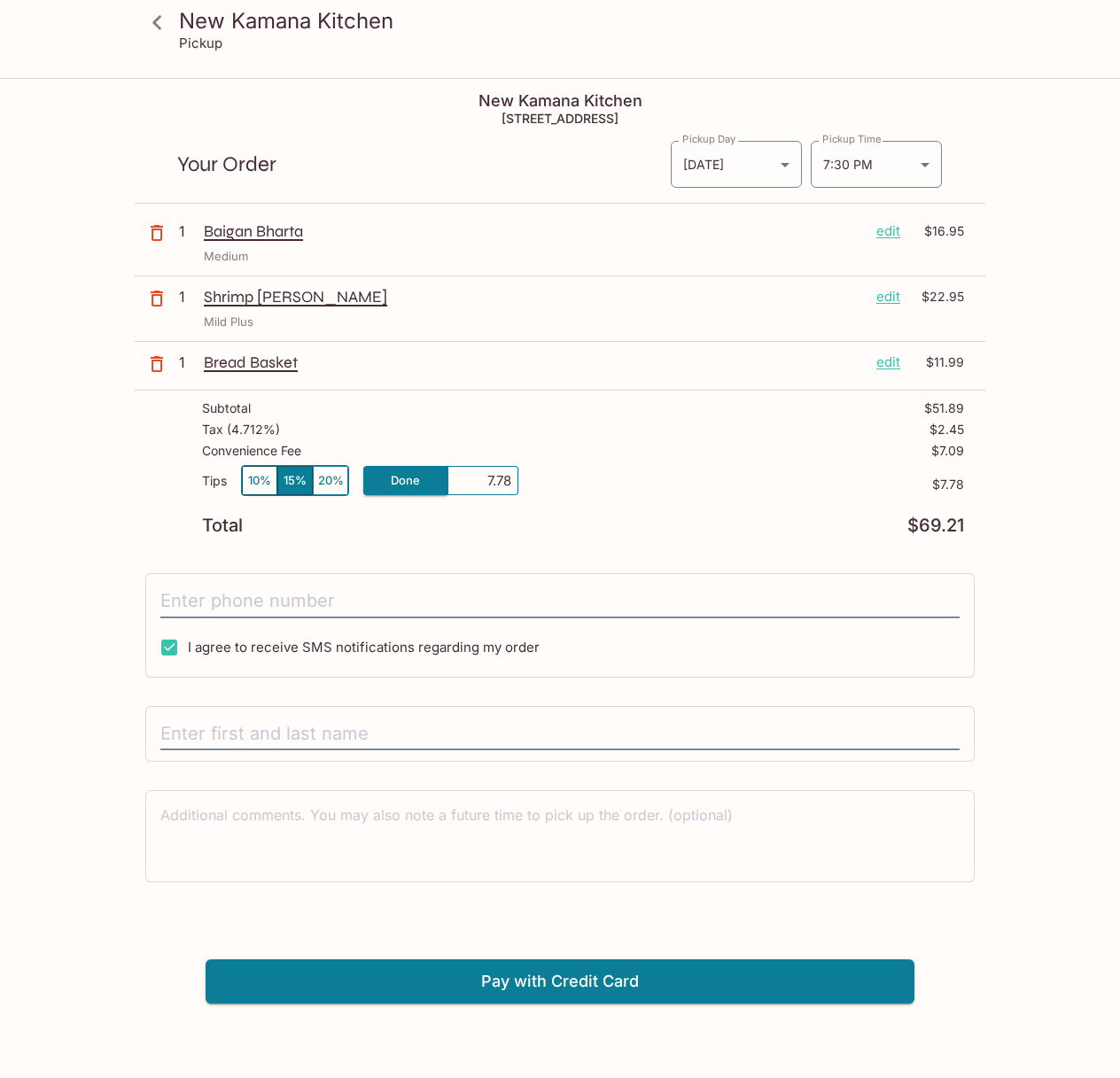
type input "0.00"
click at [481, 512] on div "Tips 10% 15% 20% Done 0.00 $7.78" at bounding box center [583, 491] width 762 height 52
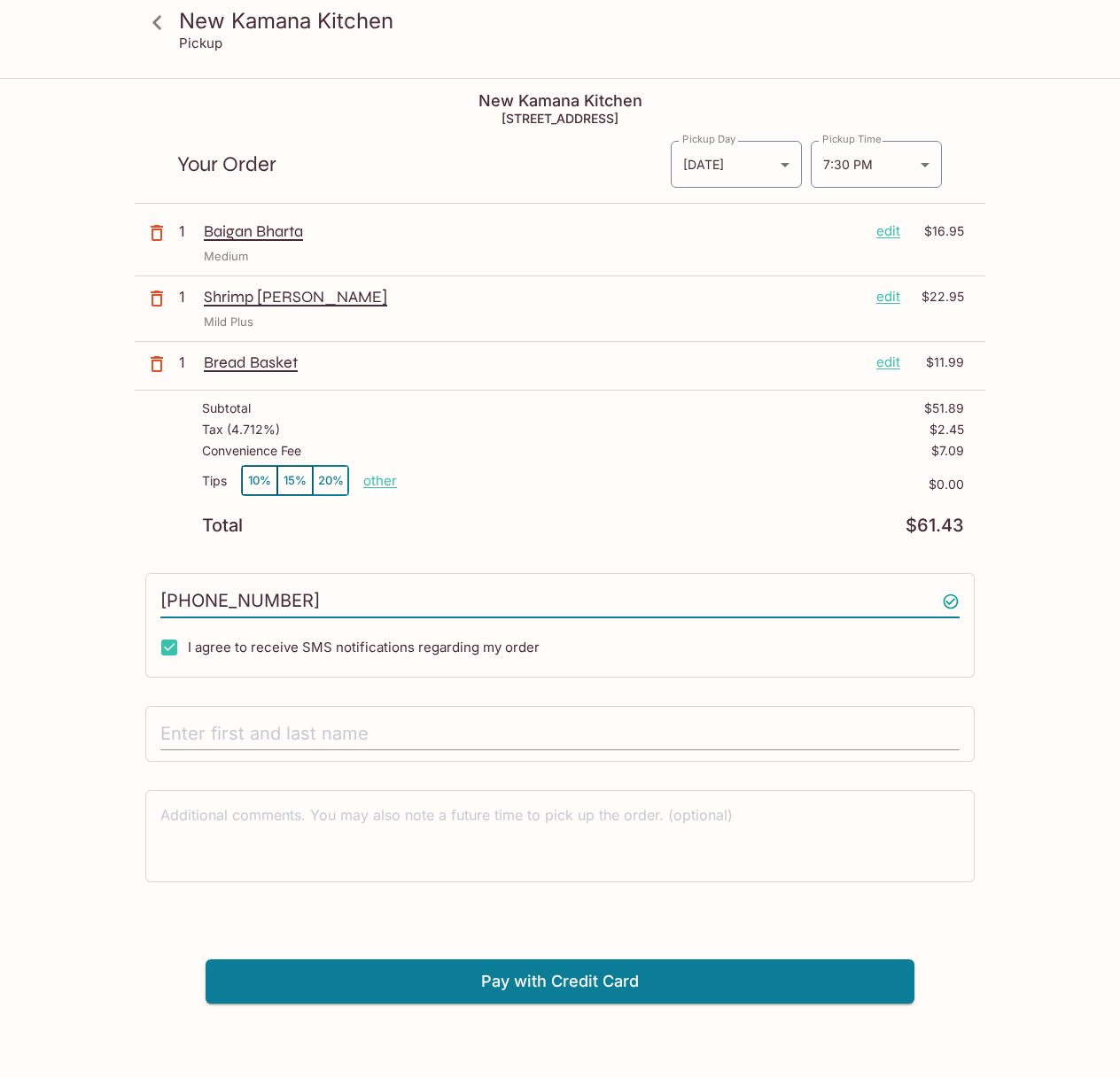
type input "[PHONE_NUMBER]"
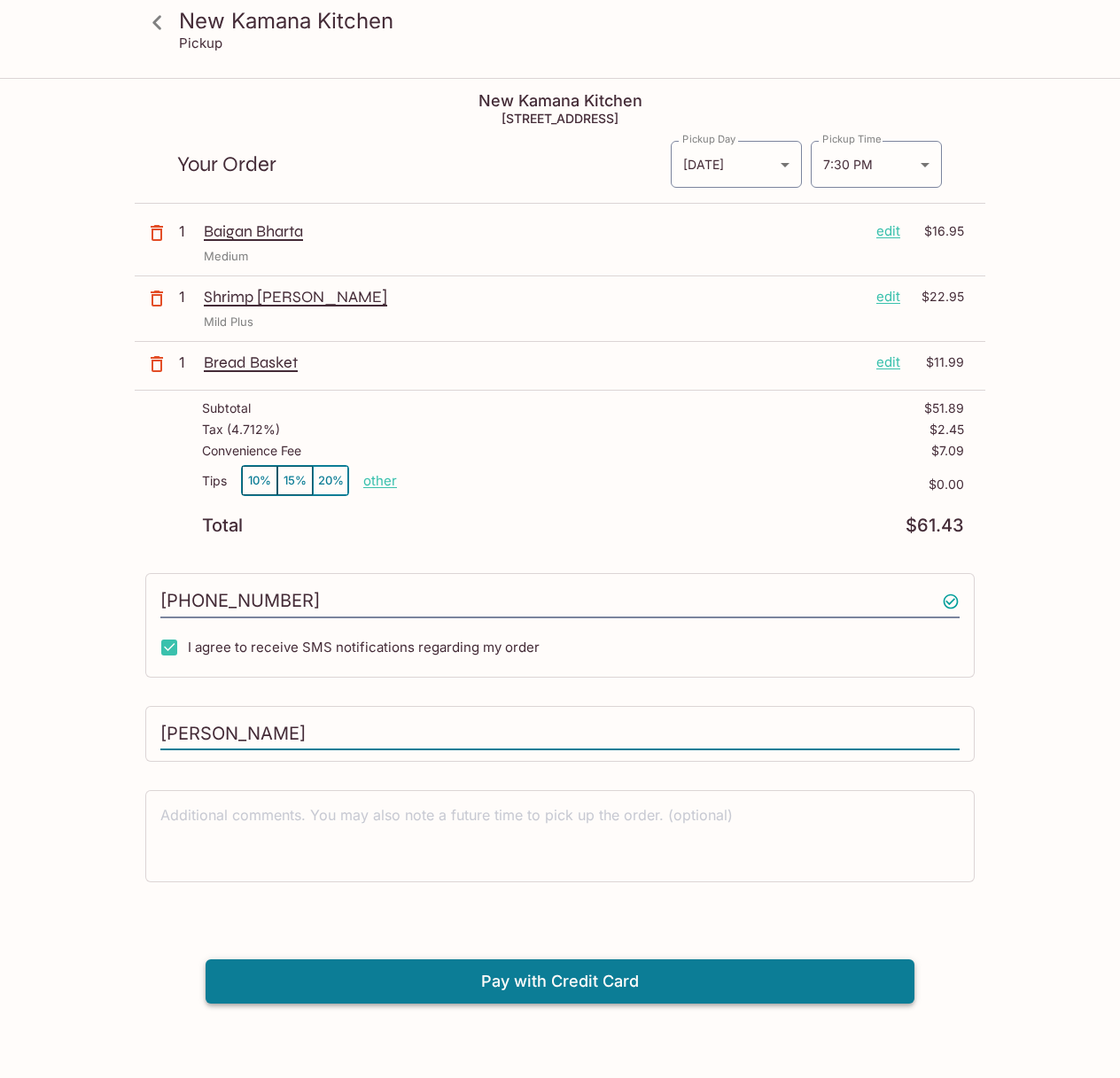
type input "[PERSON_NAME]"
click at [583, 972] on button "Pay with Credit Card" at bounding box center [560, 981] width 709 height 45
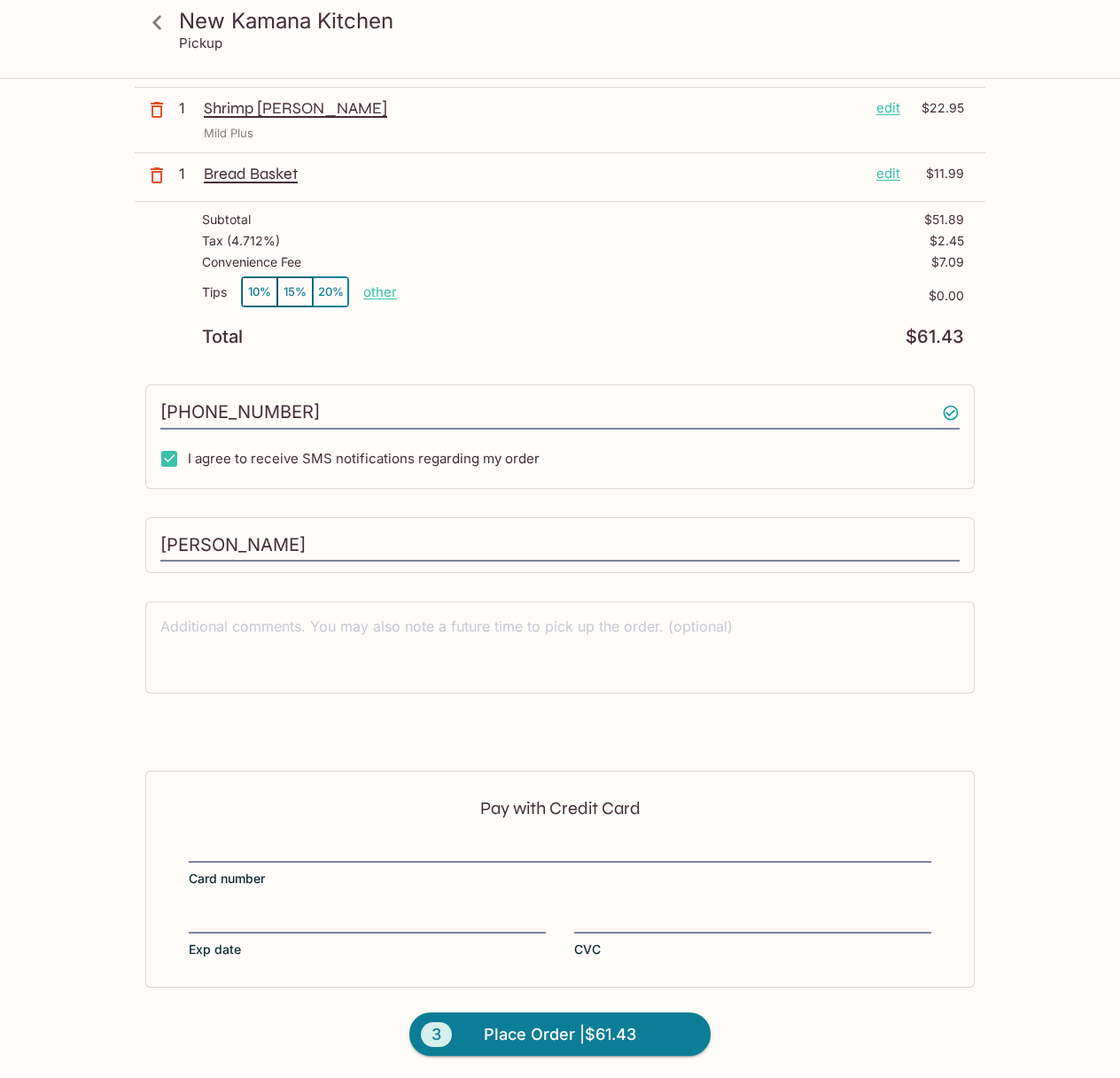
scroll to position [193, 0]
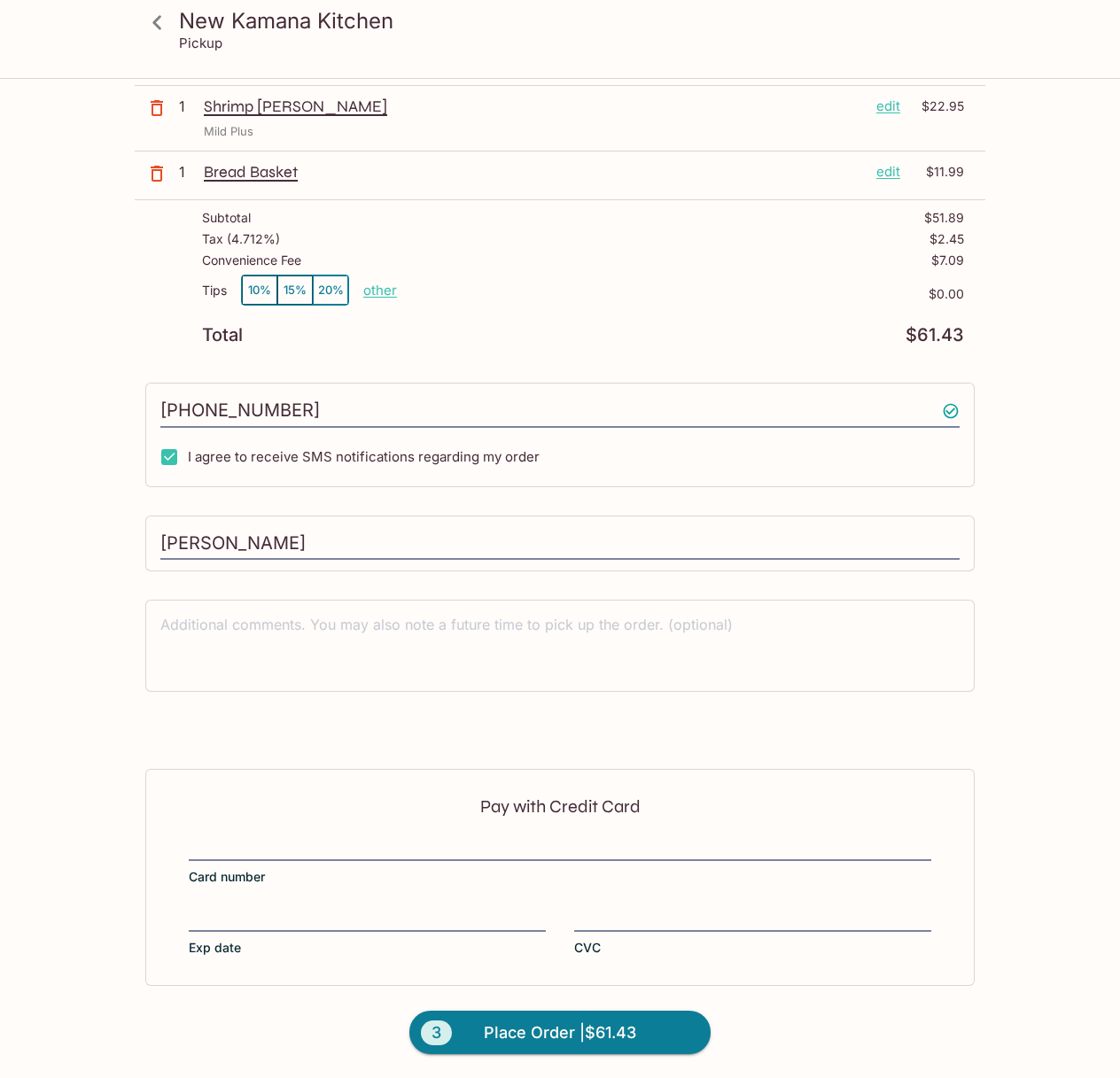
click at [340, 836] on div at bounding box center [560, 849] width 743 height 25
click at [340, 837] on input "Card number" at bounding box center [560, 837] width 743 height 1
click at [517, 1029] on span "Place Order | $61.43" at bounding box center [560, 1033] width 153 height 28
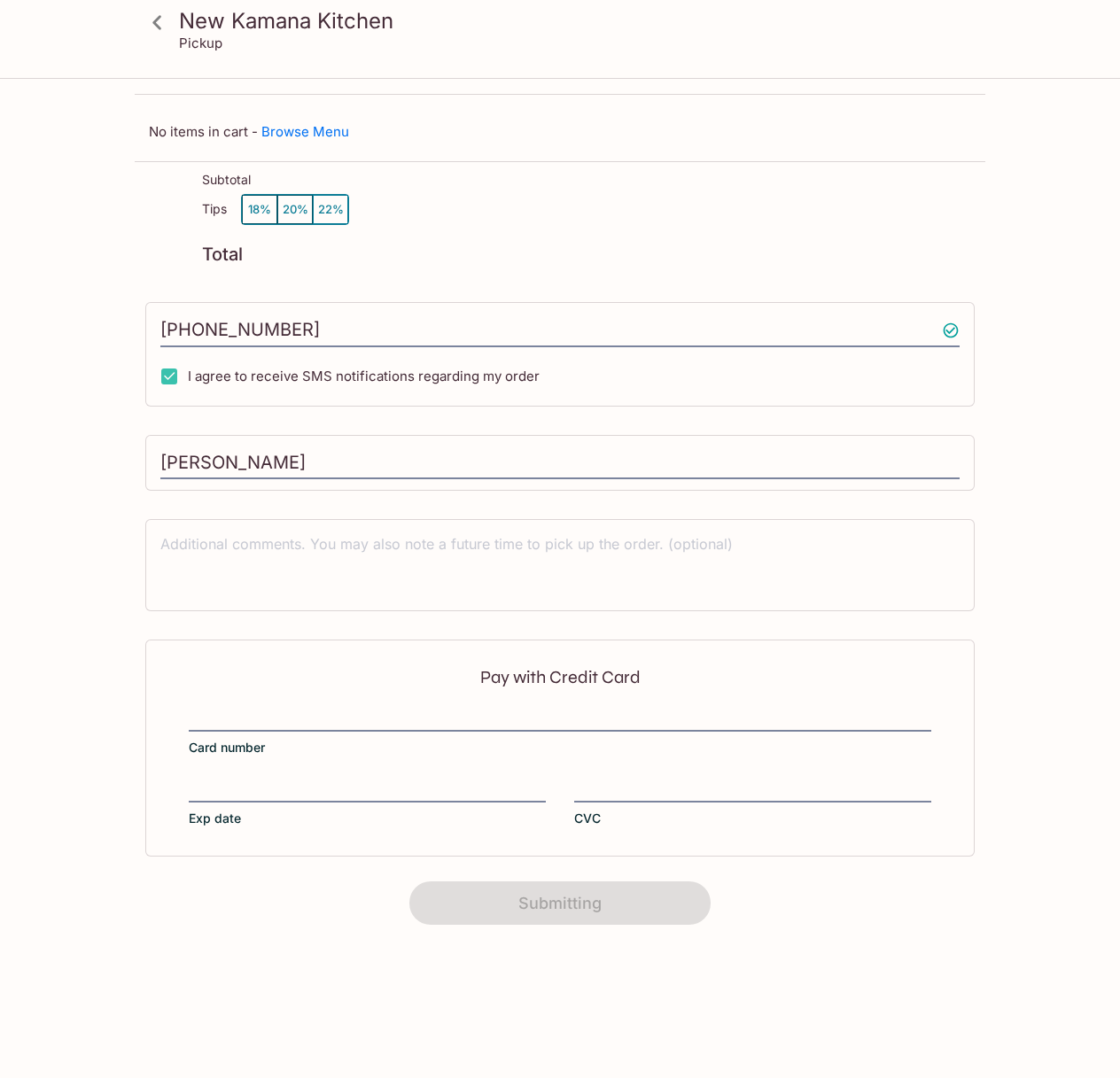
scroll to position [80, 0]
